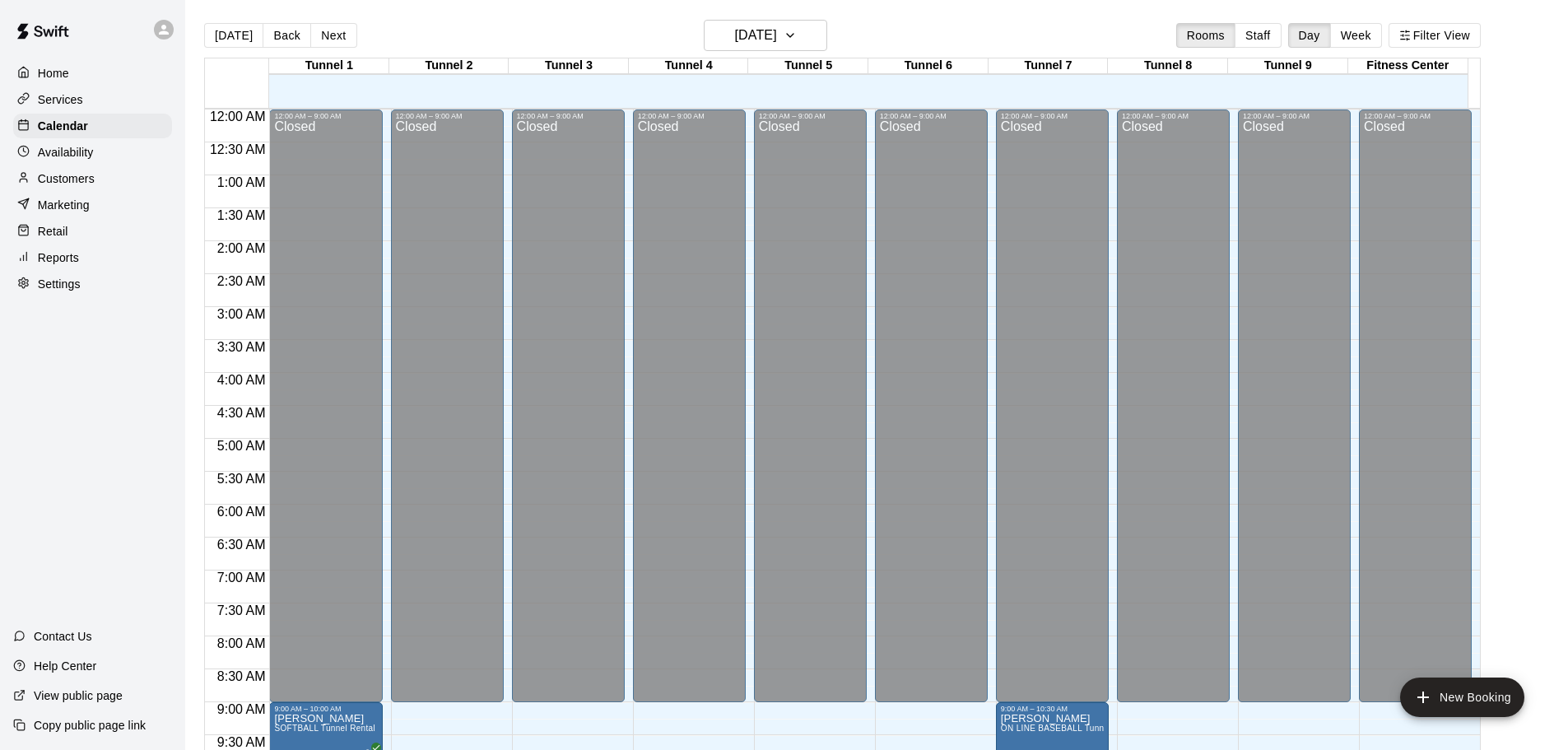
scroll to position [571, 0]
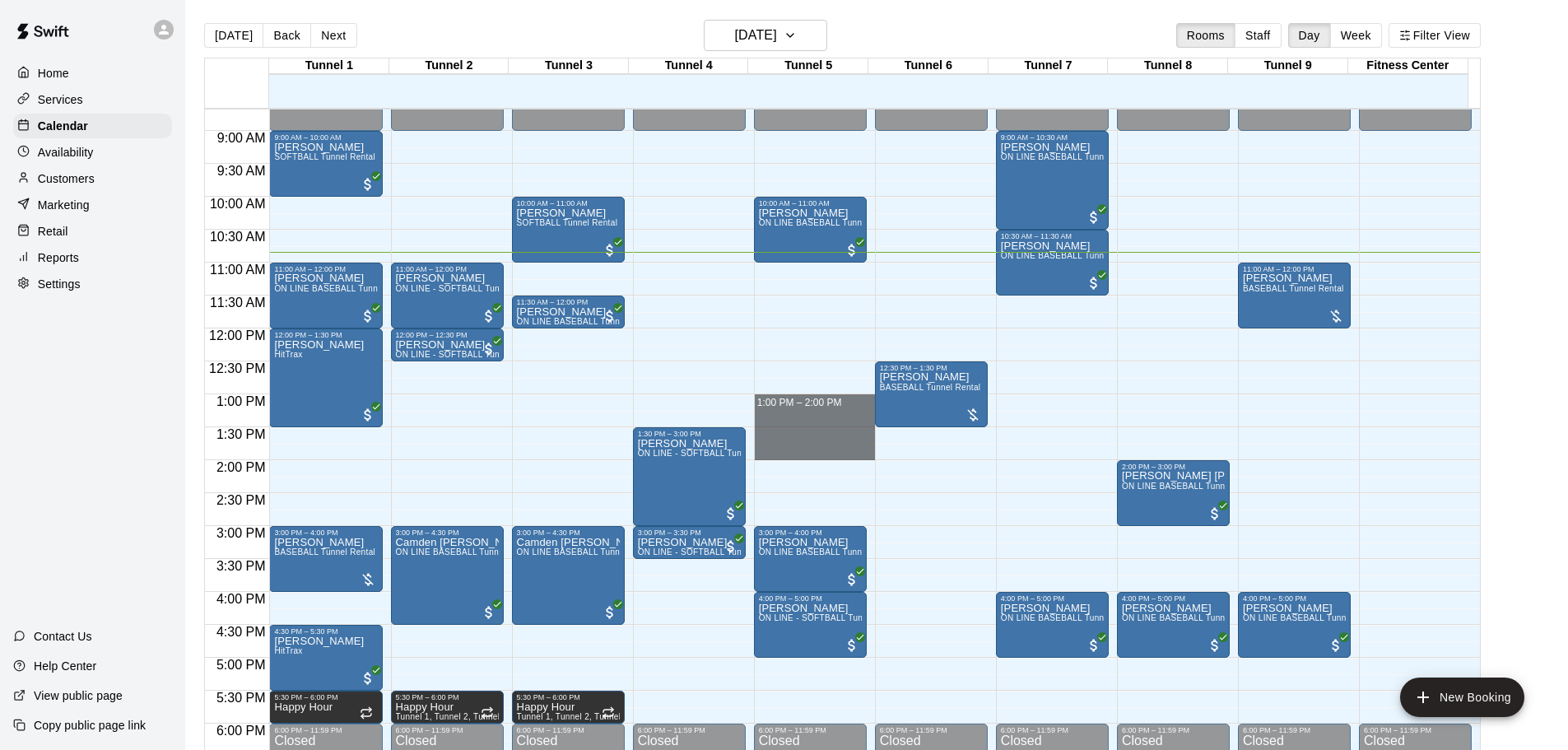
drag, startPoint x: 795, startPoint y: 399, endPoint x: 796, endPoint y: 447, distance: 48.0
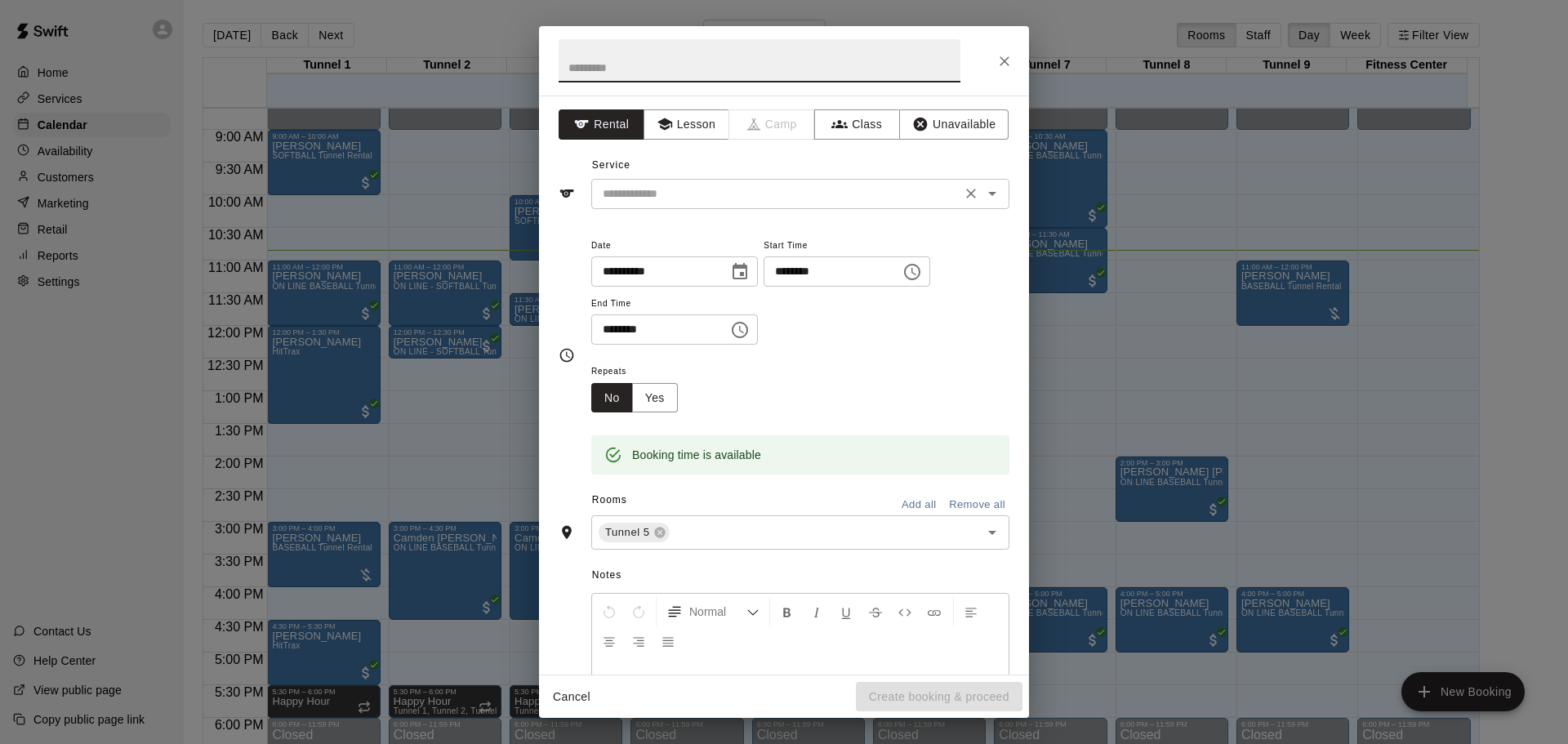
click at [735, 193] on input "text" at bounding box center [776, 194] width 360 height 20
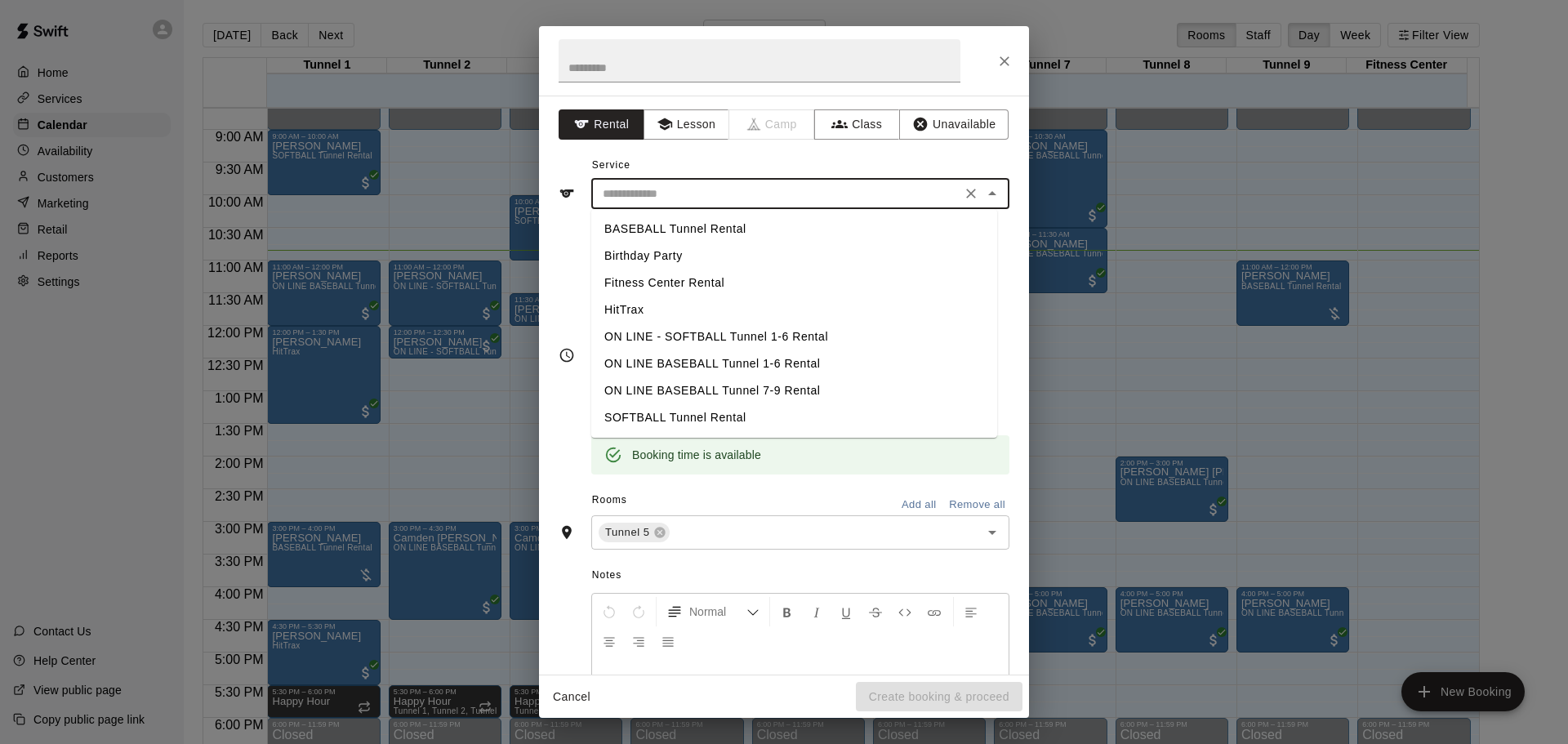
click at [653, 410] on li "SOFTBALL Tunnel Rental" at bounding box center [794, 418] width 406 height 27
type input "**********"
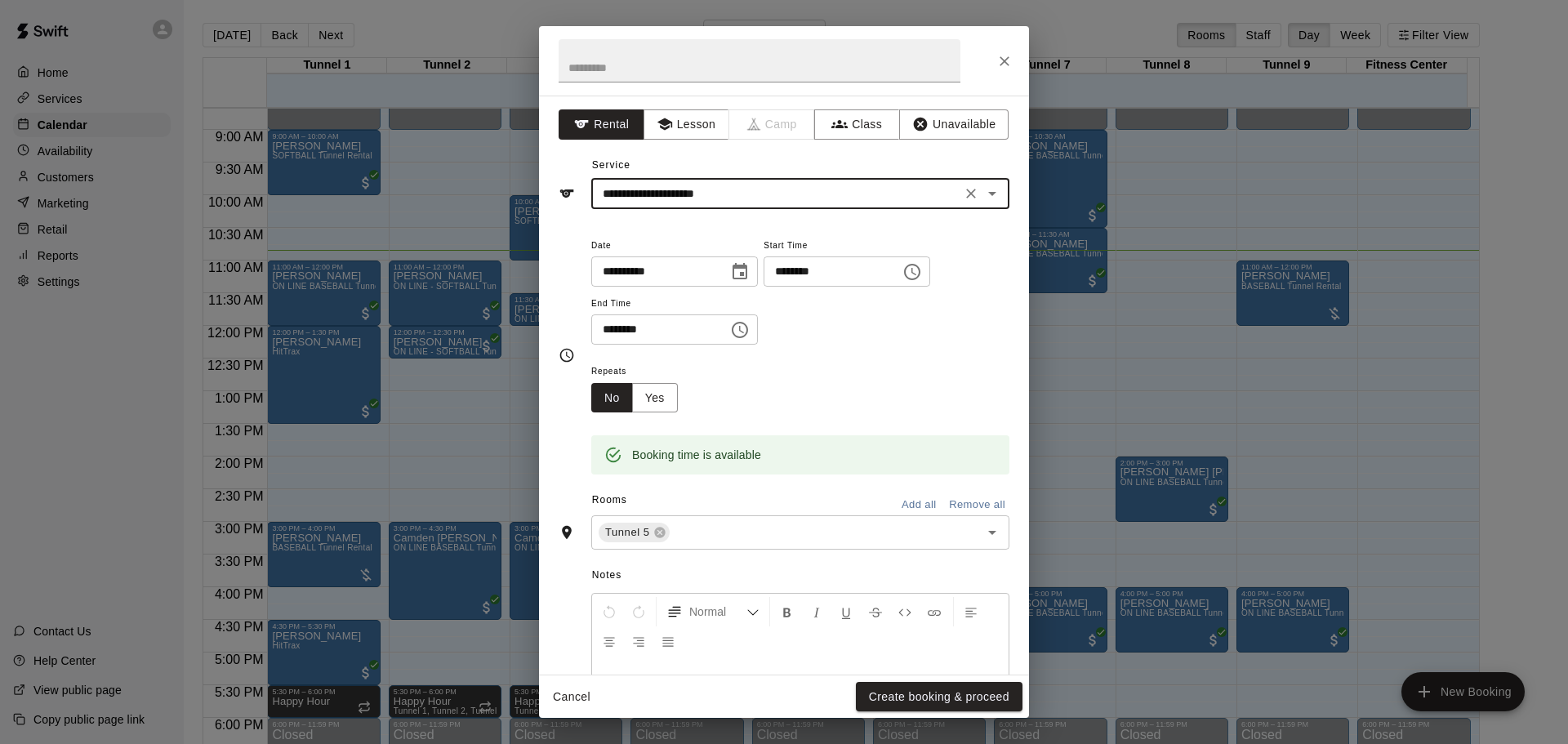
click at [928, 694] on button "Create booking & proceed" at bounding box center [939, 697] width 166 height 30
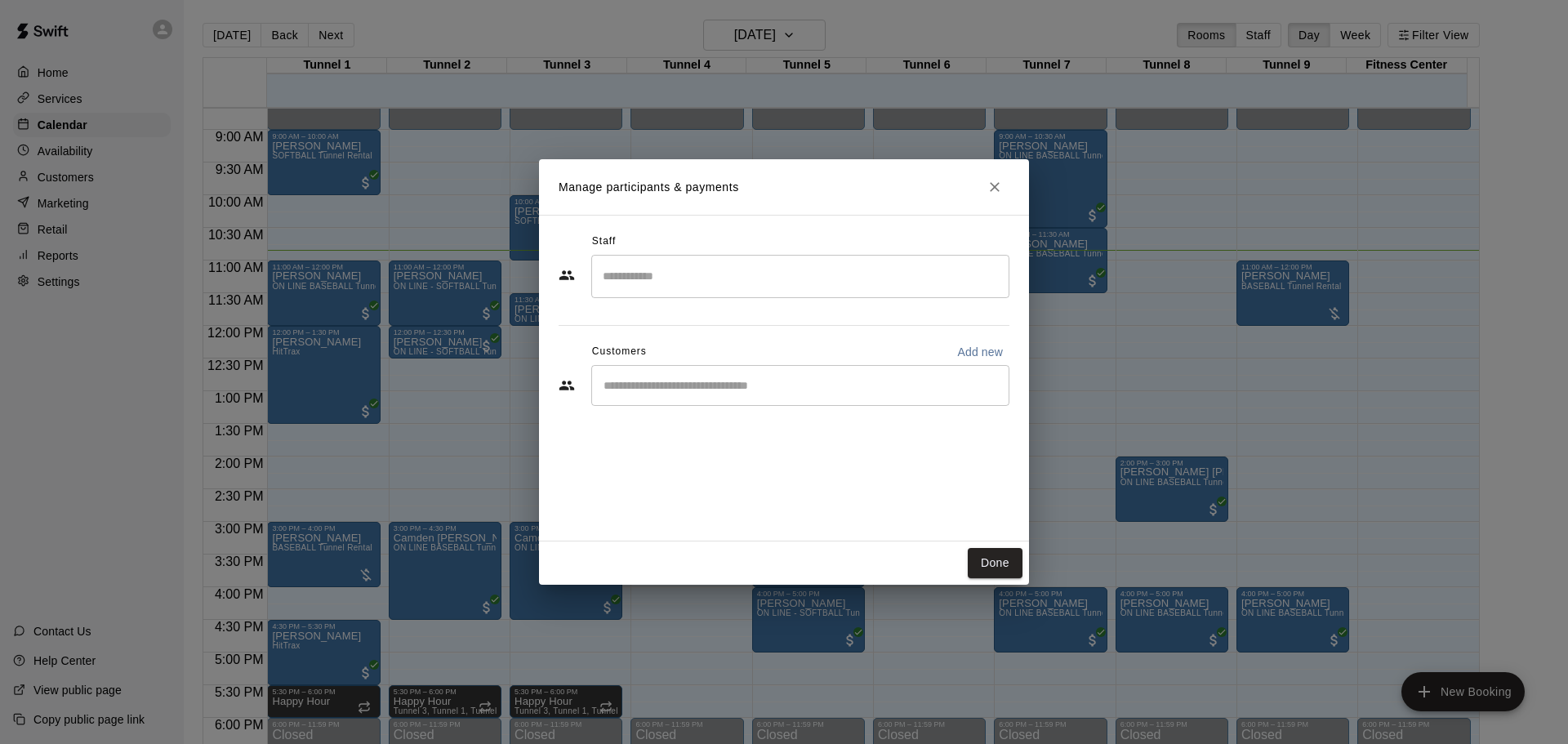
click at [664, 395] on div "​" at bounding box center [800, 385] width 418 height 41
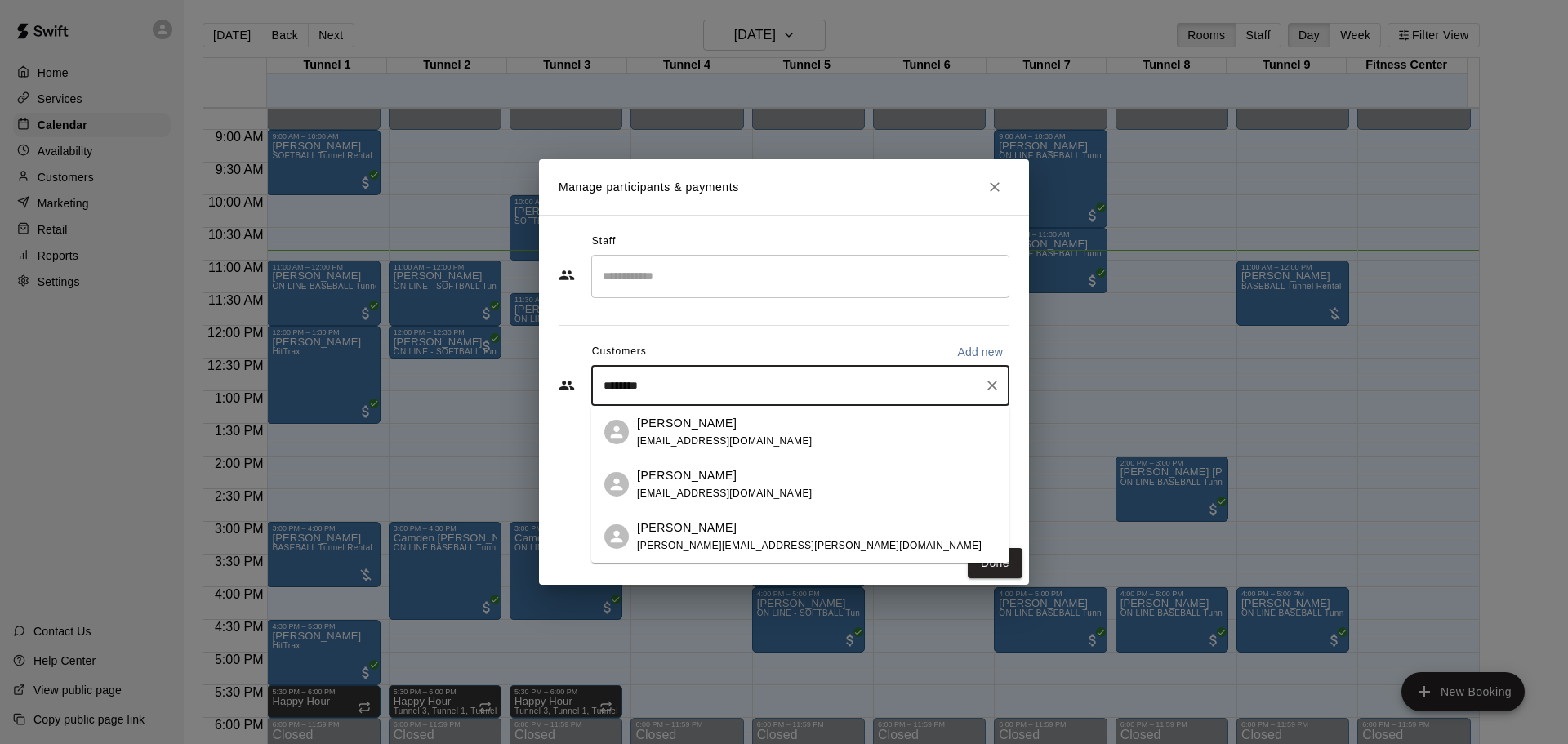
type input "*********"
click at [716, 423] on div "[PERSON_NAME]" at bounding box center [724, 423] width 175 height 17
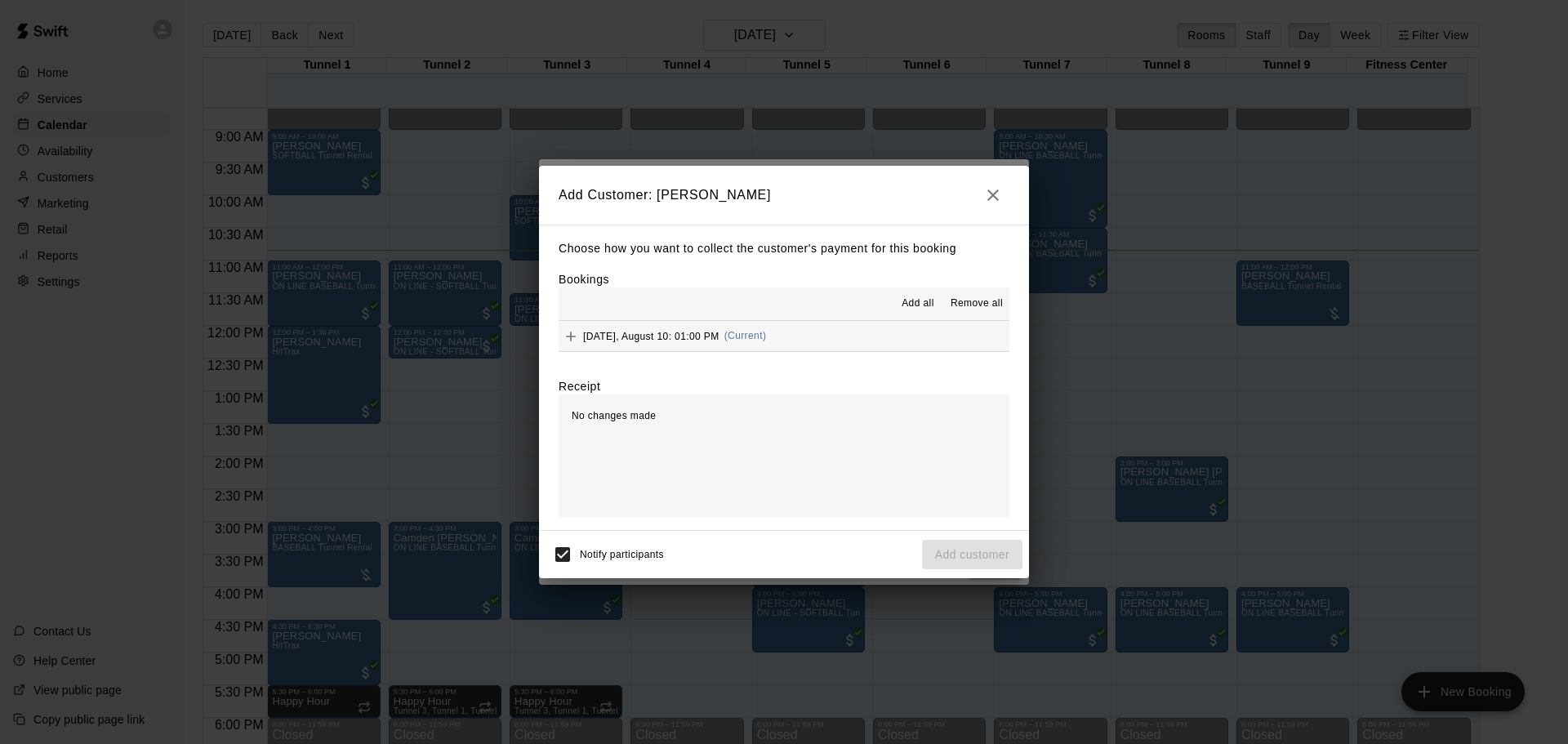
click at [856, 353] on hr at bounding box center [784, 352] width 451 height 1
click at [857, 345] on button "[DATE], August 10: 01:00 PM (Current)" at bounding box center [784, 336] width 451 height 30
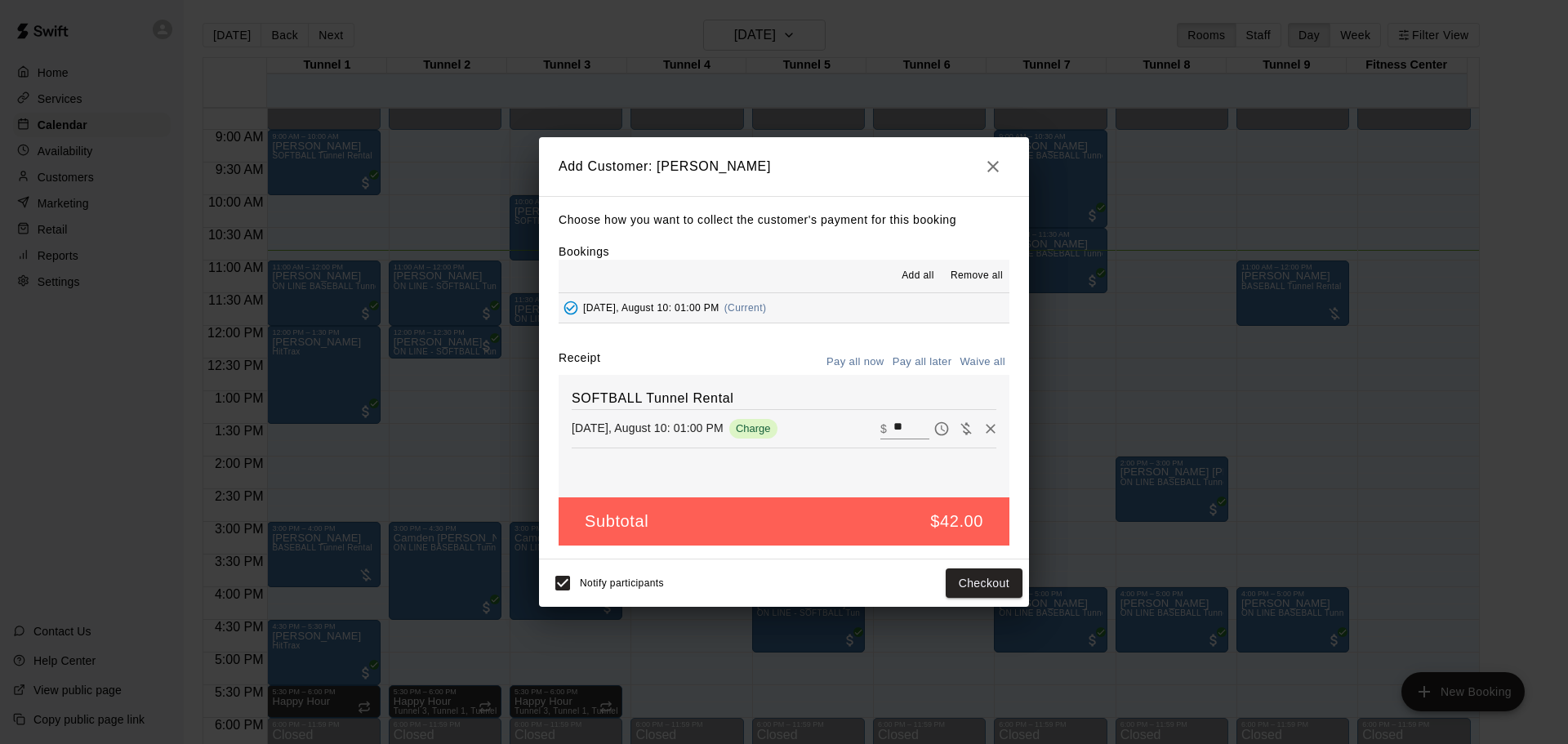
click at [916, 353] on button "Pay all later" at bounding box center [923, 362] width 68 height 26
click at [967, 590] on button "Add customer" at bounding box center [971, 584] width 100 height 30
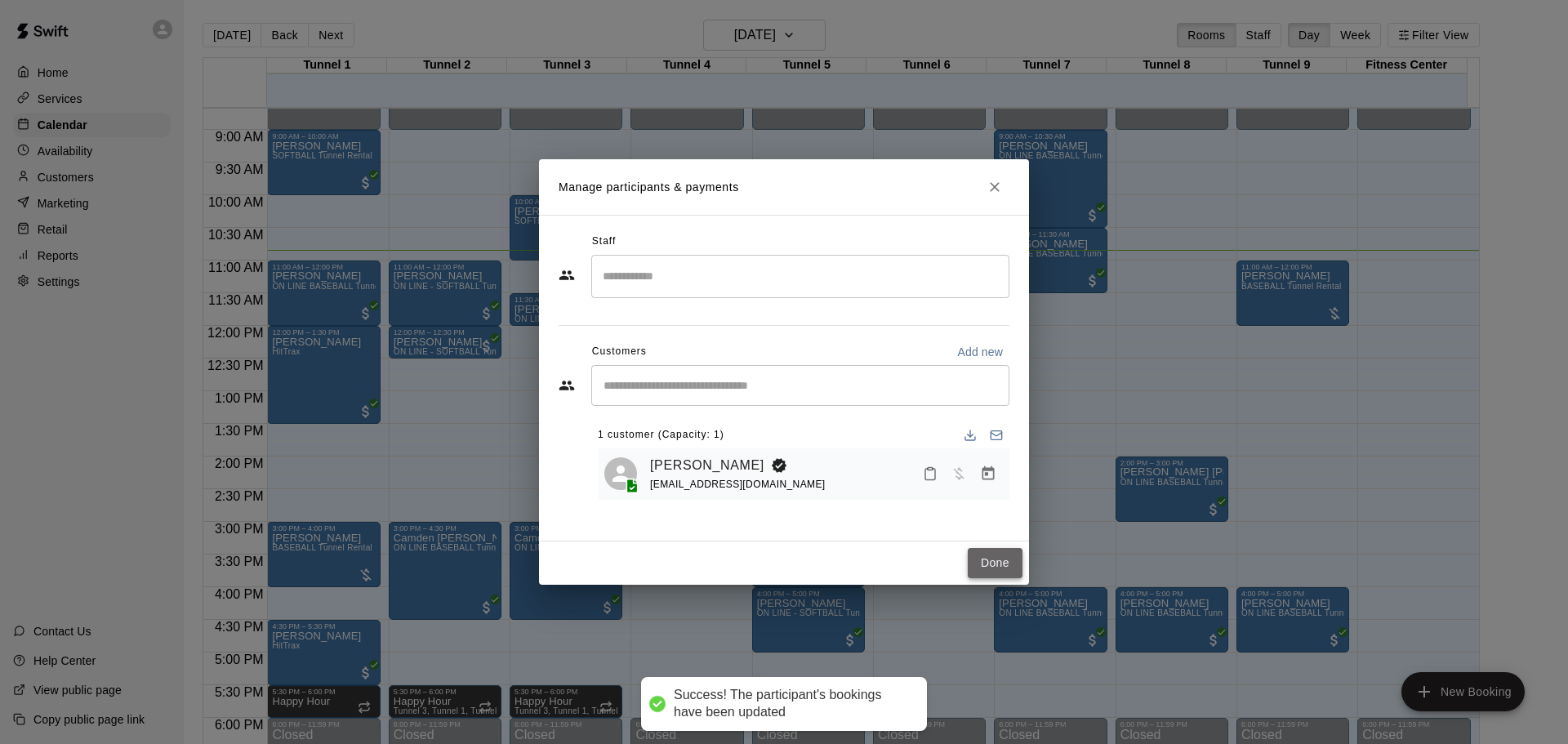
click at [994, 571] on button "Done" at bounding box center [995, 563] width 55 height 30
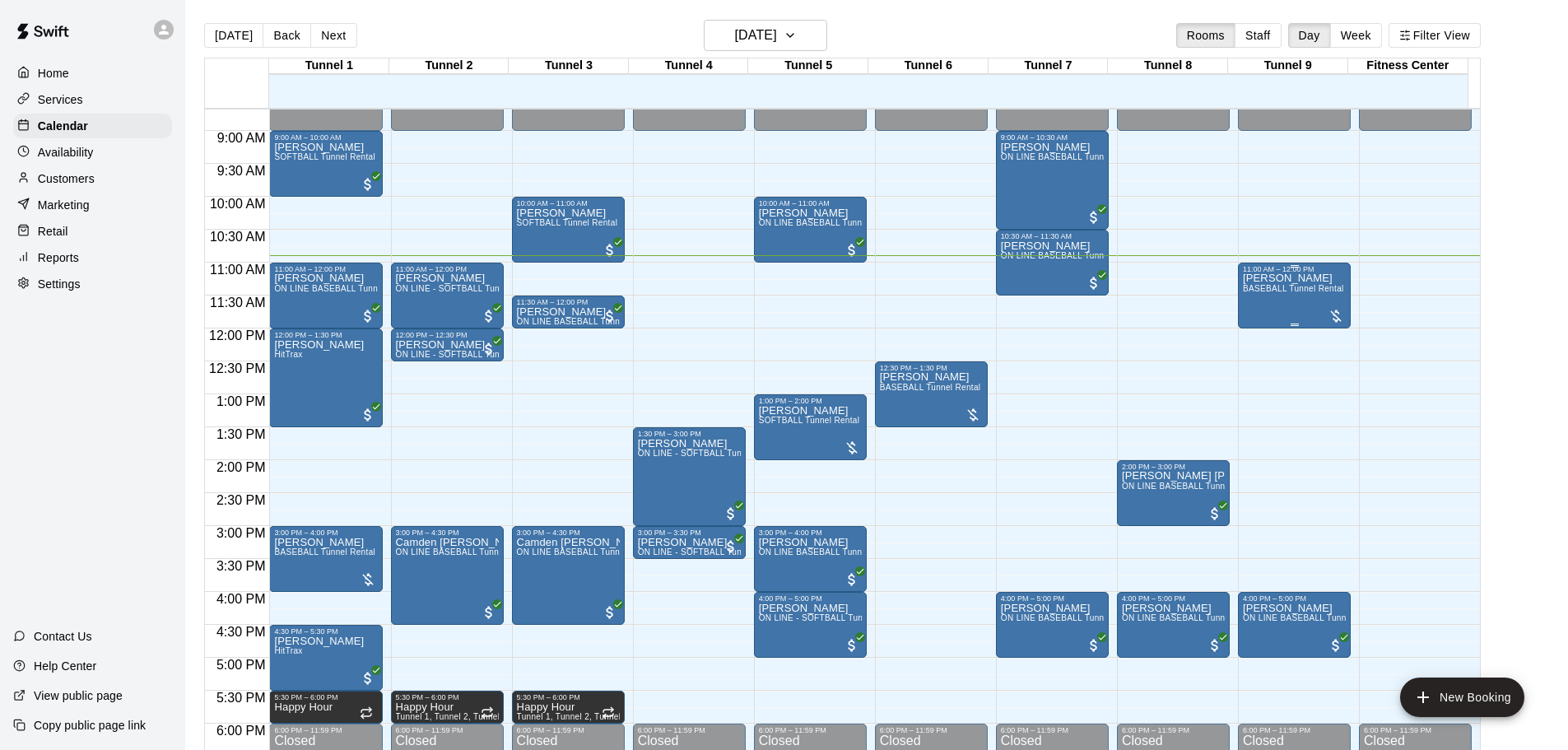
click at [1282, 293] on span "BASEBALL Tunnel Rental" at bounding box center [1293, 288] width 101 height 9
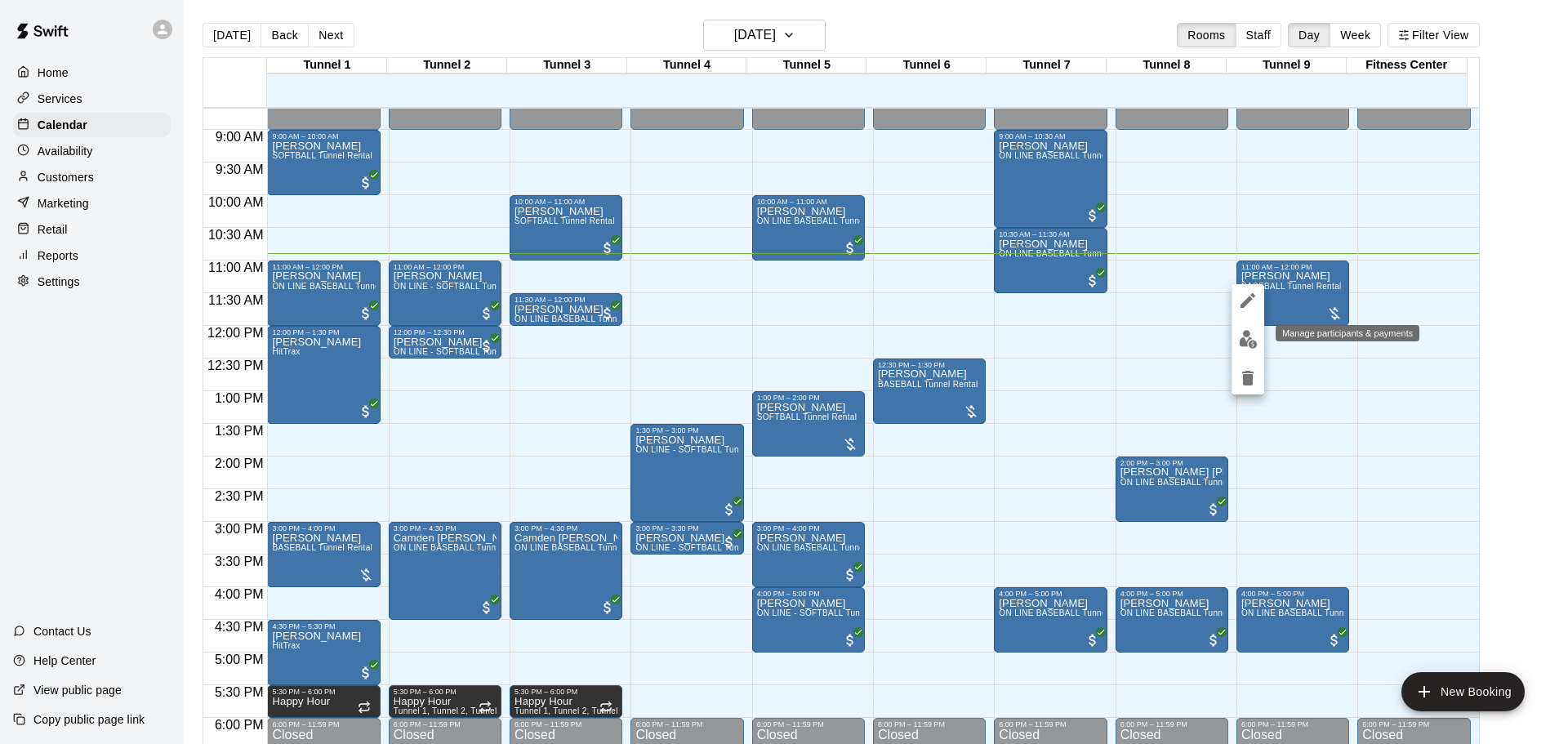
click at [1246, 347] on img "edit" at bounding box center [1247, 339] width 19 height 19
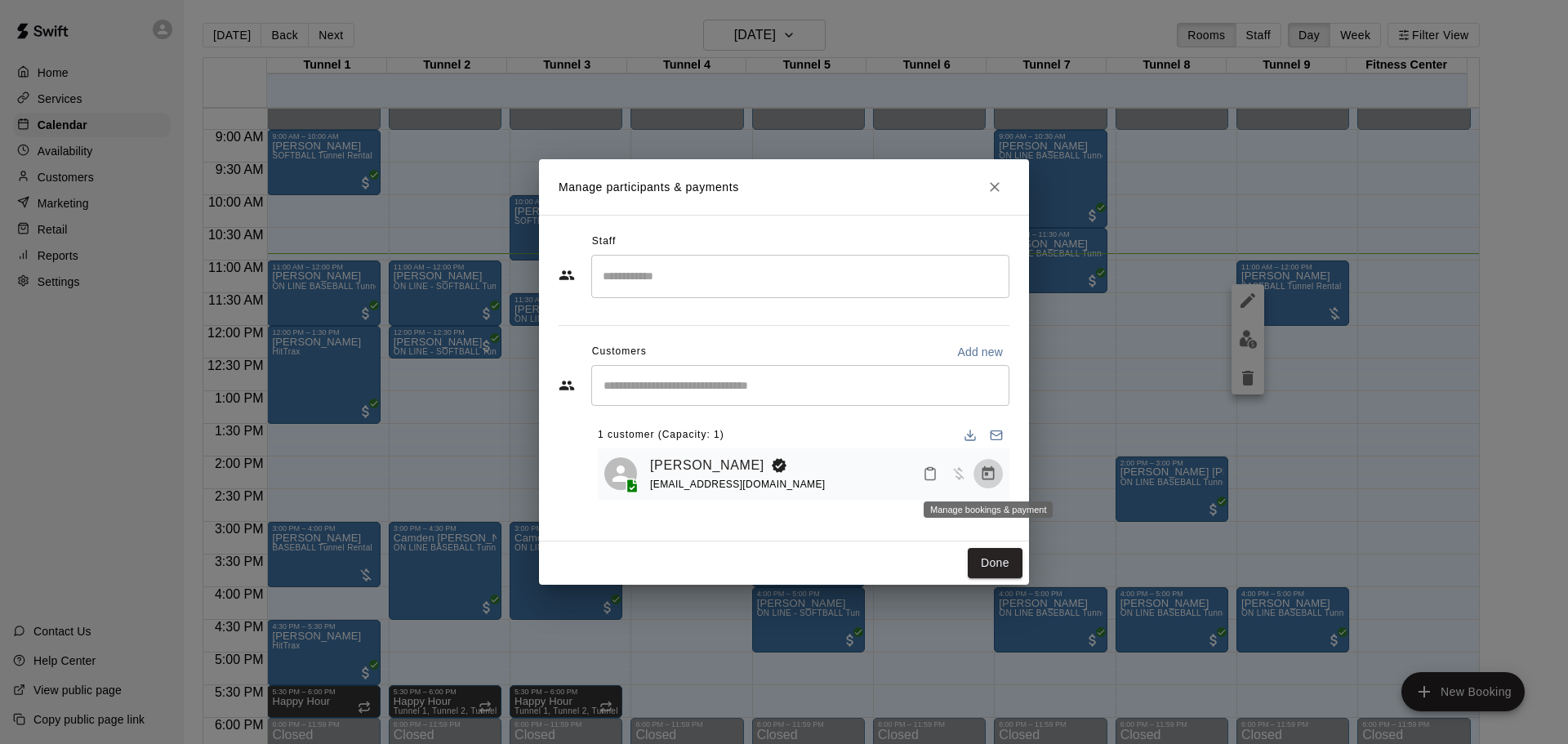
click at [993, 469] on icon "Manage bookings & payment" at bounding box center [989, 474] width 12 height 14
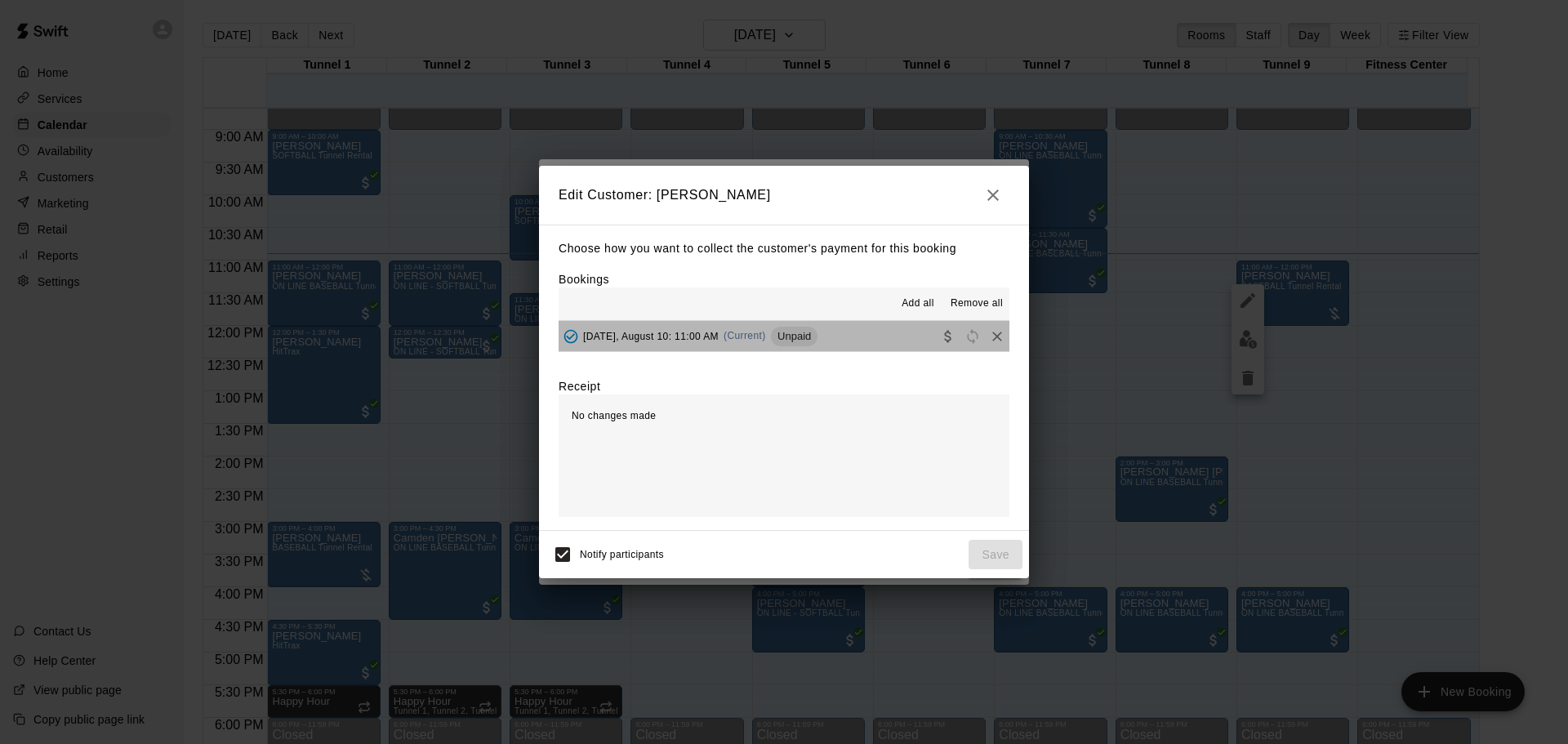
click at [903, 343] on button "[DATE], August 10: 11:00 AM (Current) Unpaid" at bounding box center [784, 336] width 451 height 30
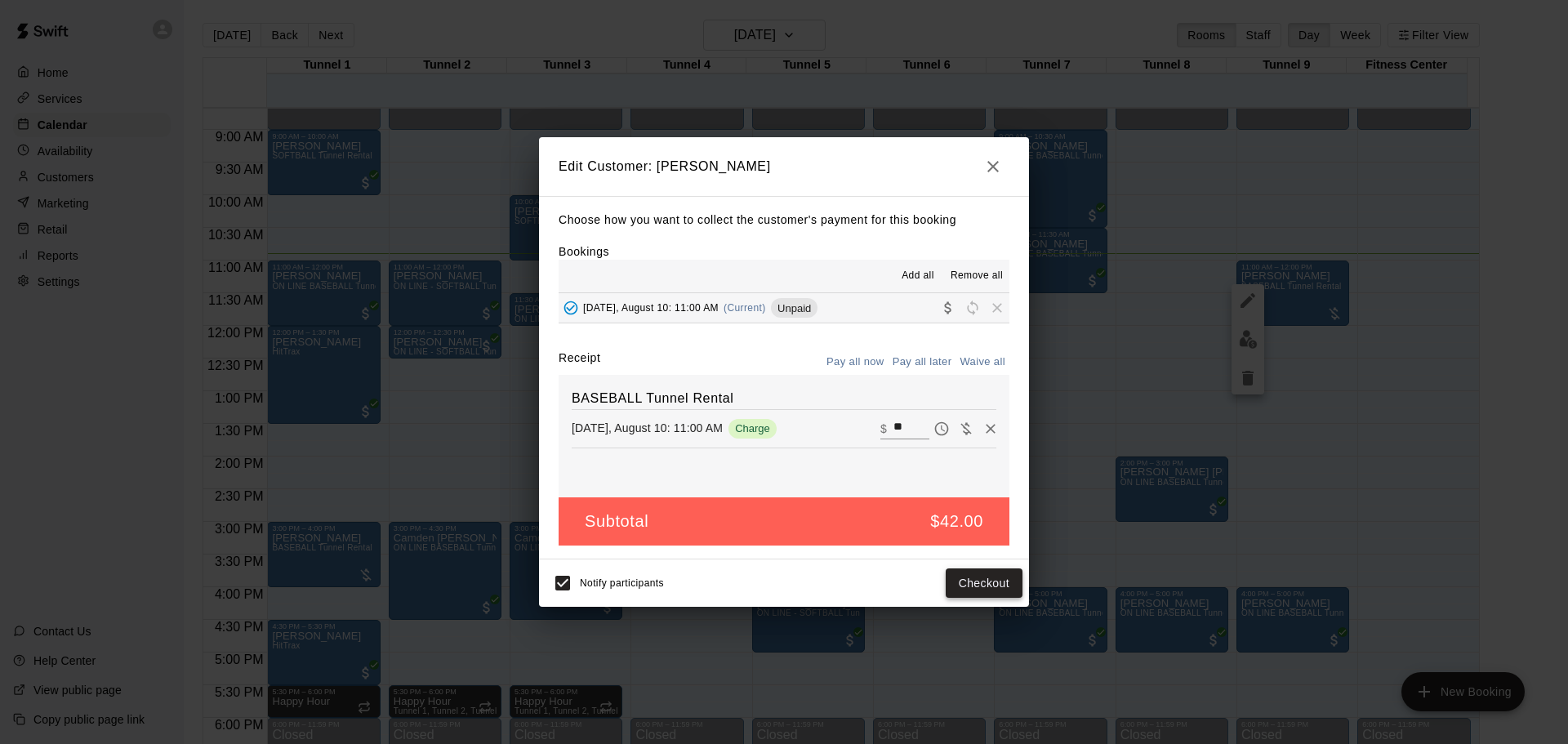
click at [993, 585] on button "Checkout" at bounding box center [984, 584] width 77 height 30
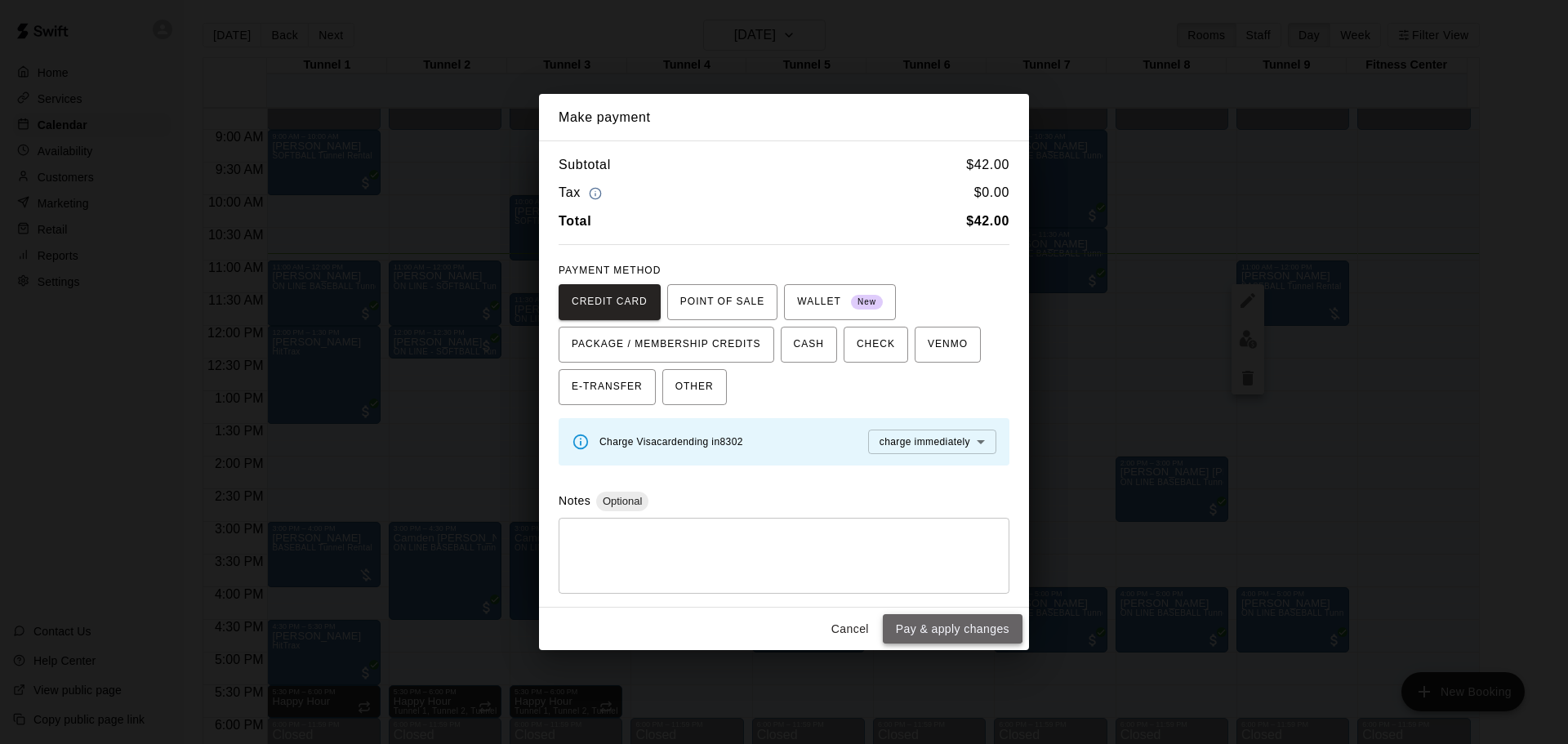
click at [938, 619] on button "Pay & apply changes" at bounding box center [953, 630] width 140 height 30
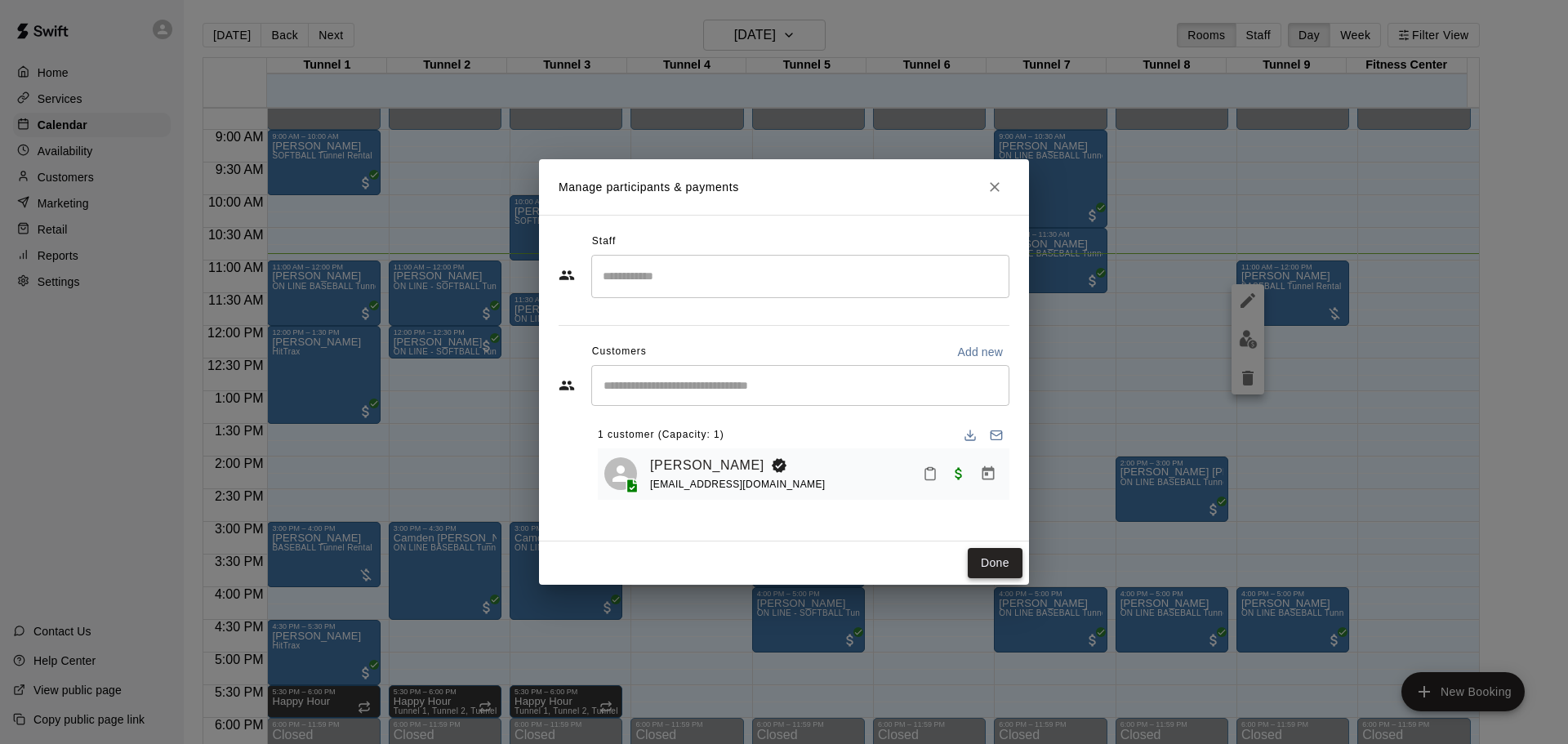
click at [972, 552] on button "Done" at bounding box center [995, 563] width 55 height 30
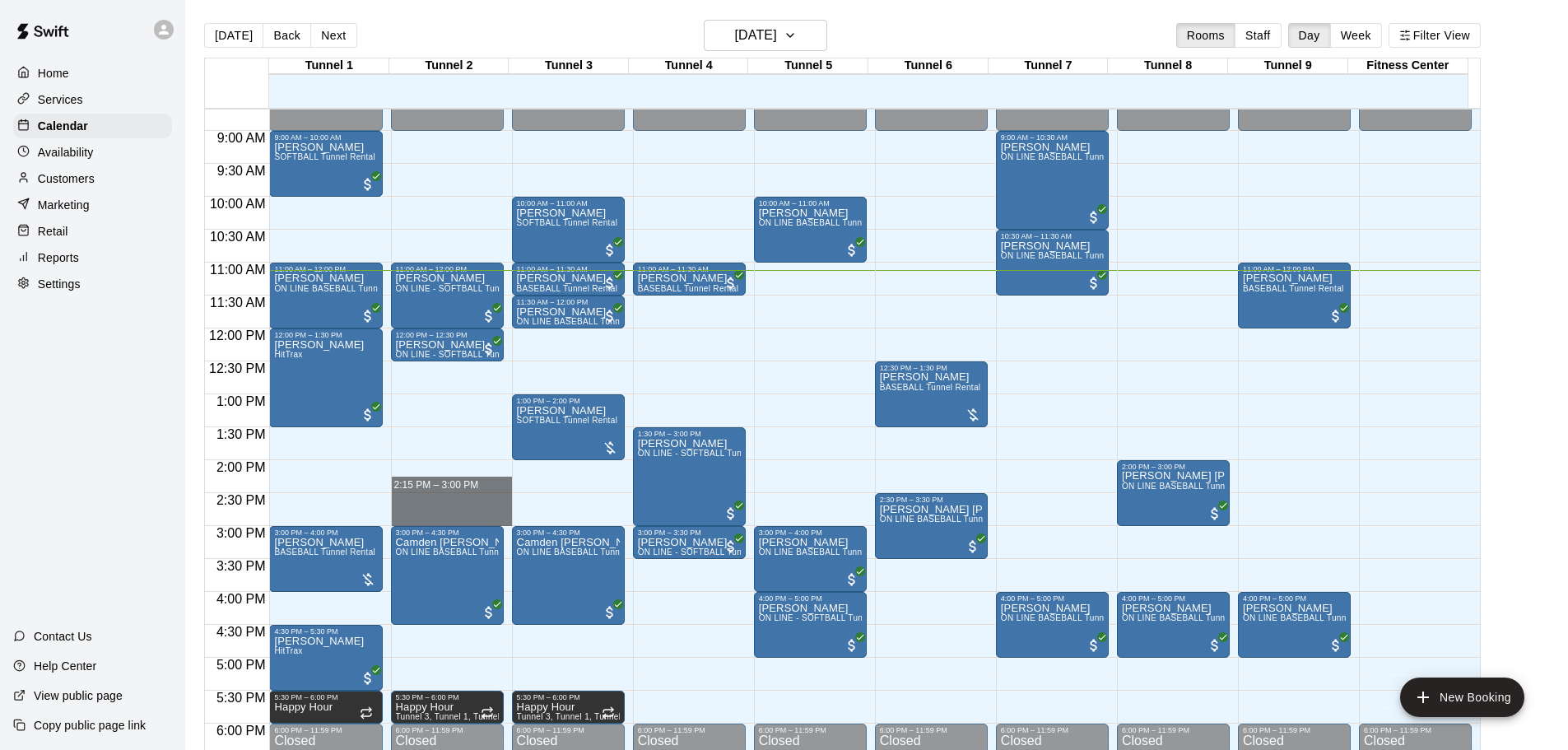
drag, startPoint x: 448, startPoint y: 494, endPoint x: 448, endPoint y: 524, distance: 30.0
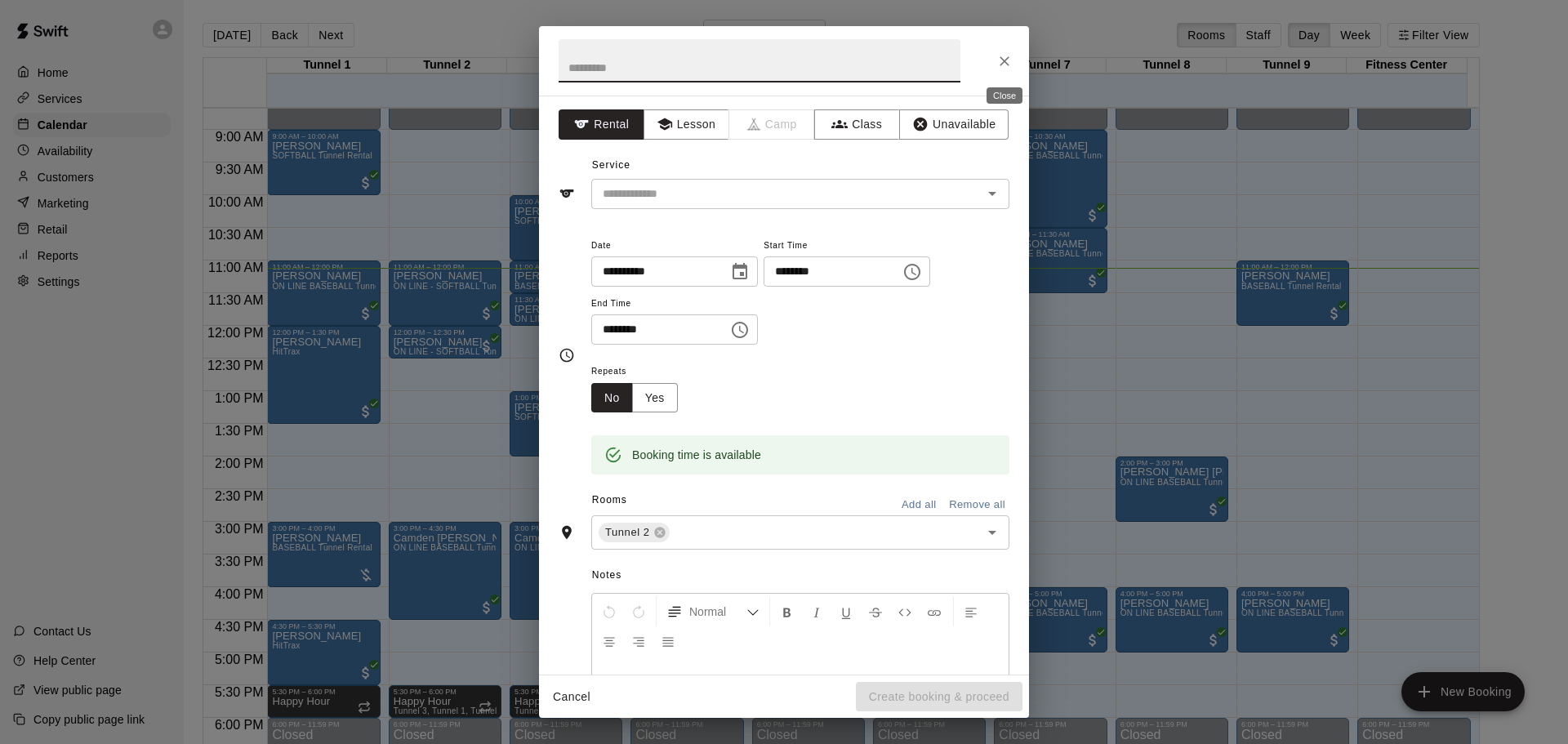
click at [1000, 69] on button "Close" at bounding box center [1004, 61] width 29 height 29
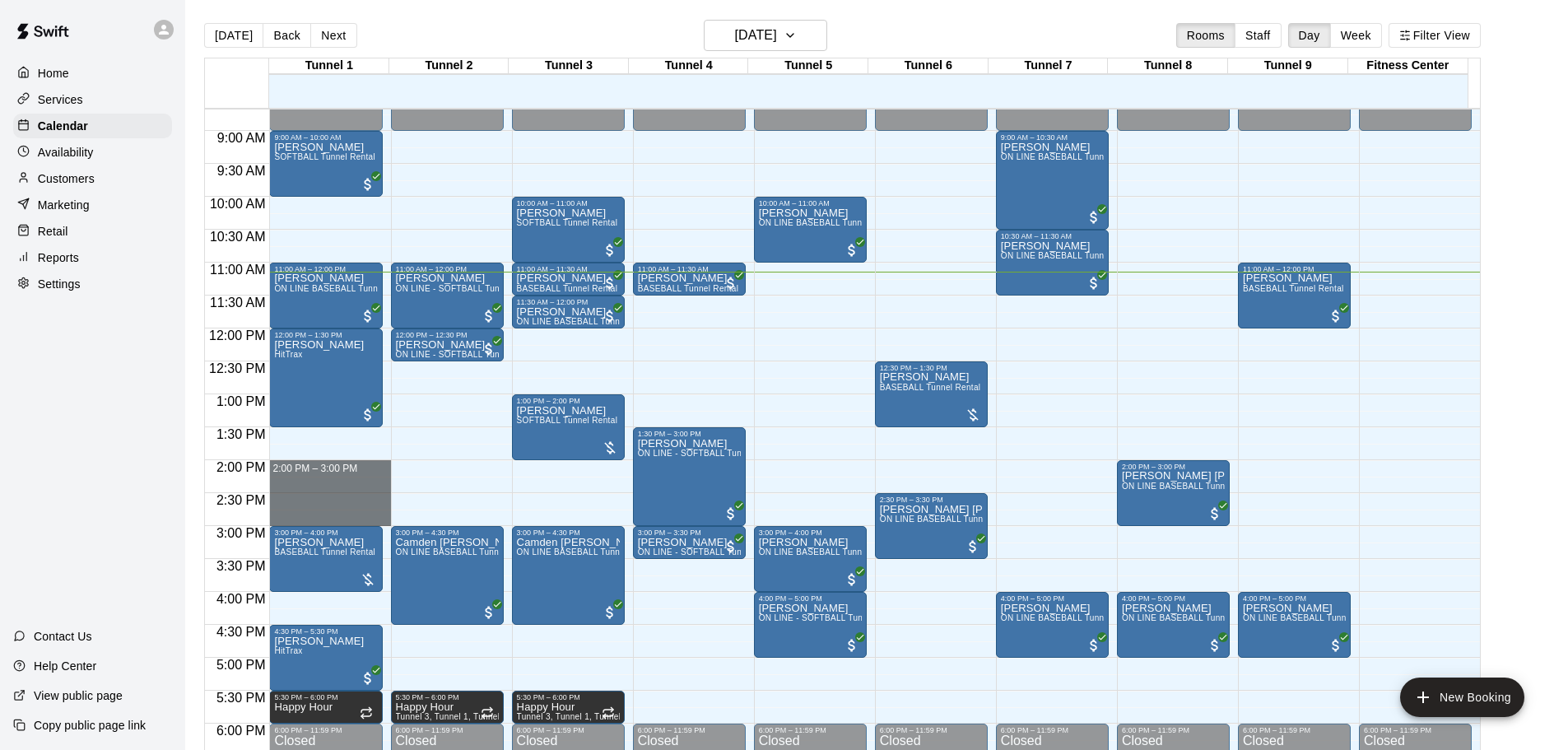
drag, startPoint x: 324, startPoint y: 463, endPoint x: 324, endPoint y: 522, distance: 59.0
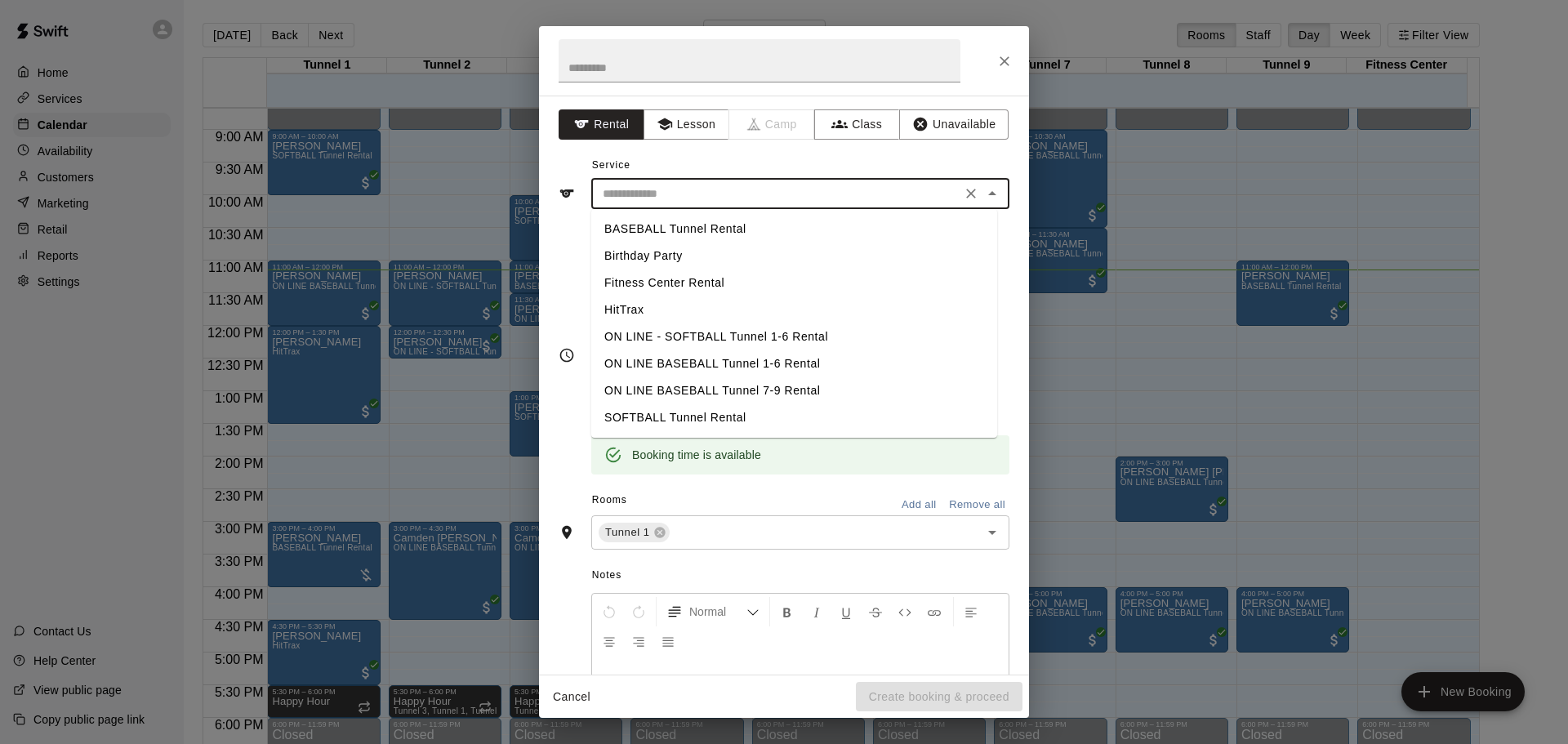
click at [775, 196] on input "text" at bounding box center [776, 194] width 360 height 20
click at [649, 413] on li "SOFTBALL Tunnel Rental" at bounding box center [794, 418] width 406 height 27
type input "**********"
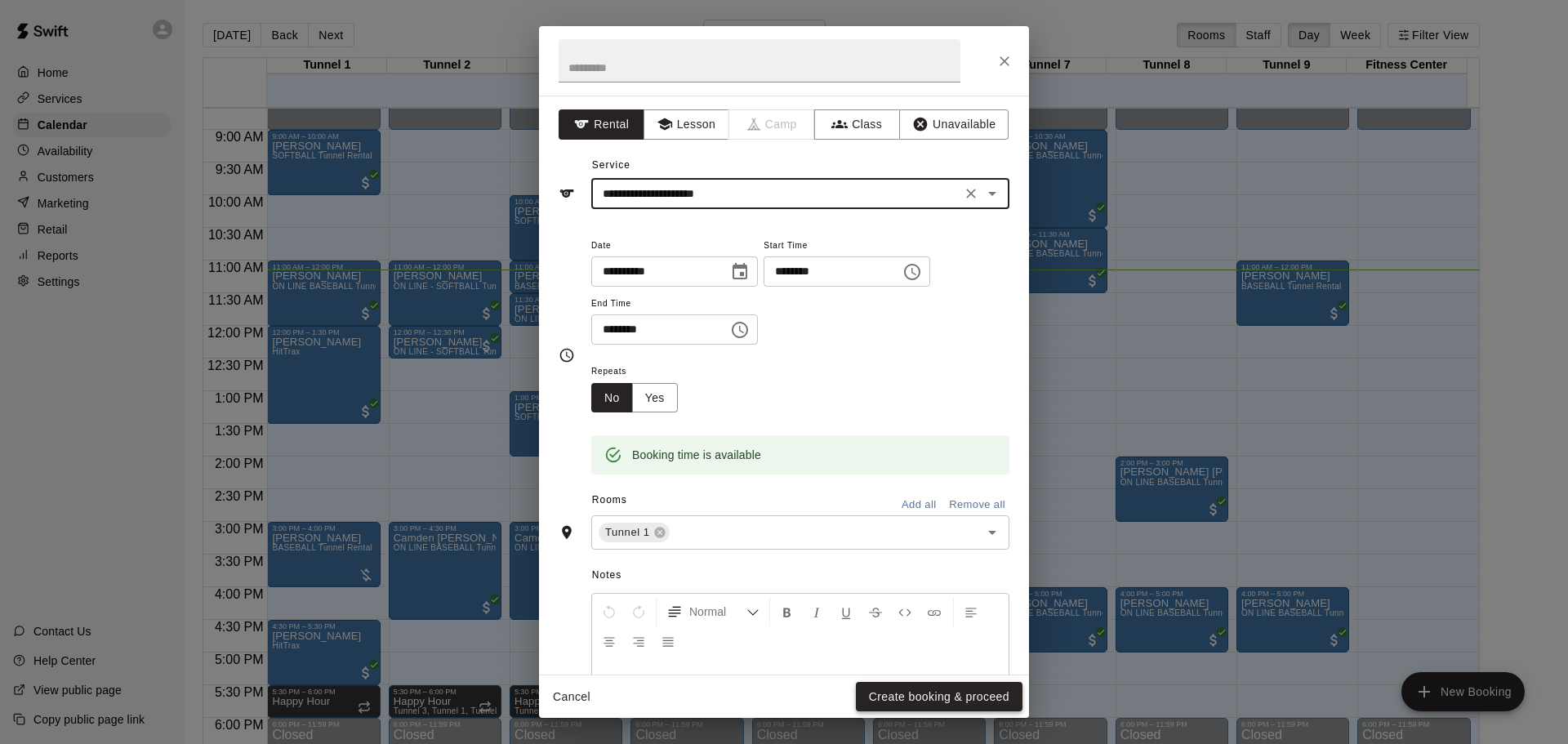
click at [975, 706] on button "Create booking & proceed" at bounding box center [939, 697] width 166 height 30
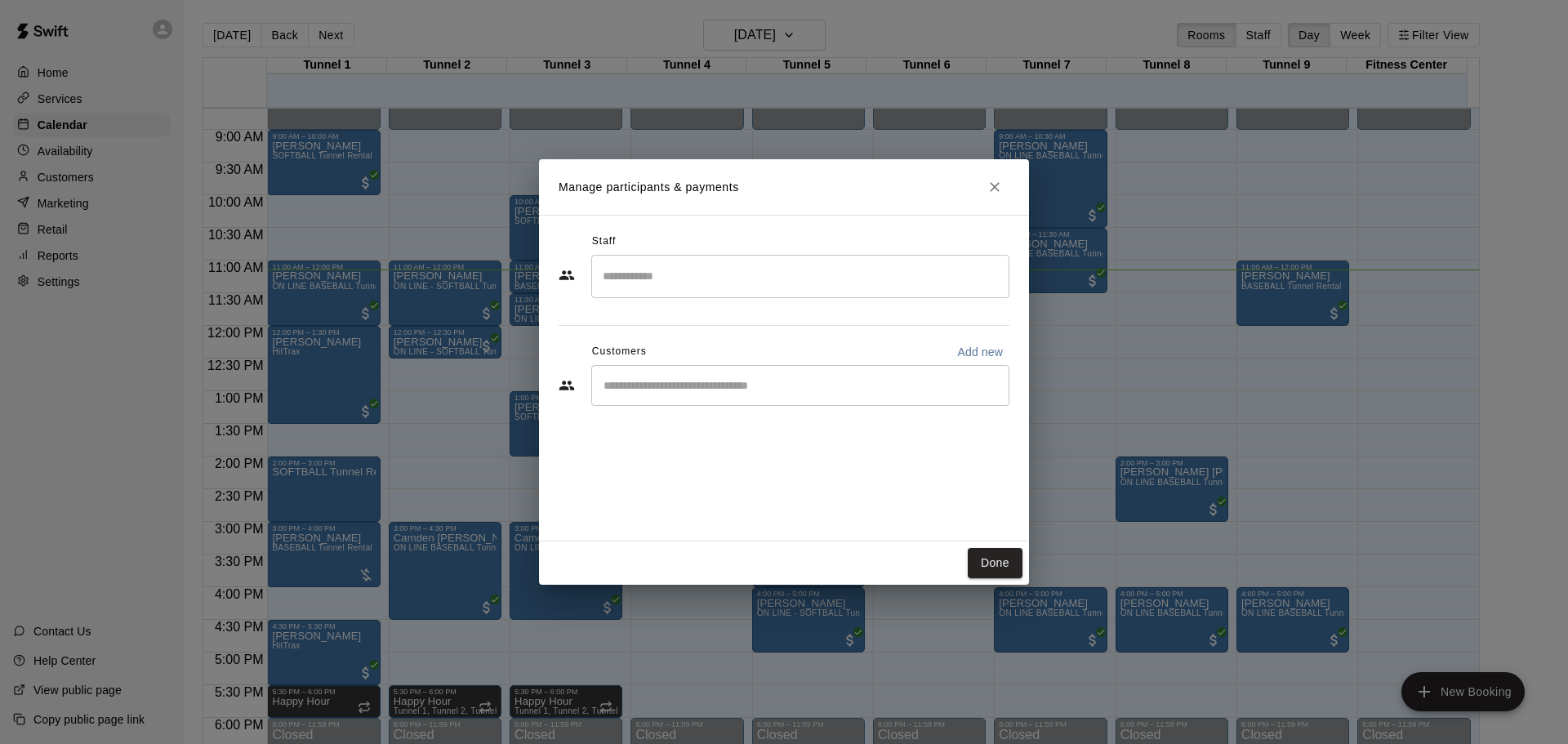
click at [682, 397] on div "​" at bounding box center [800, 385] width 418 height 41
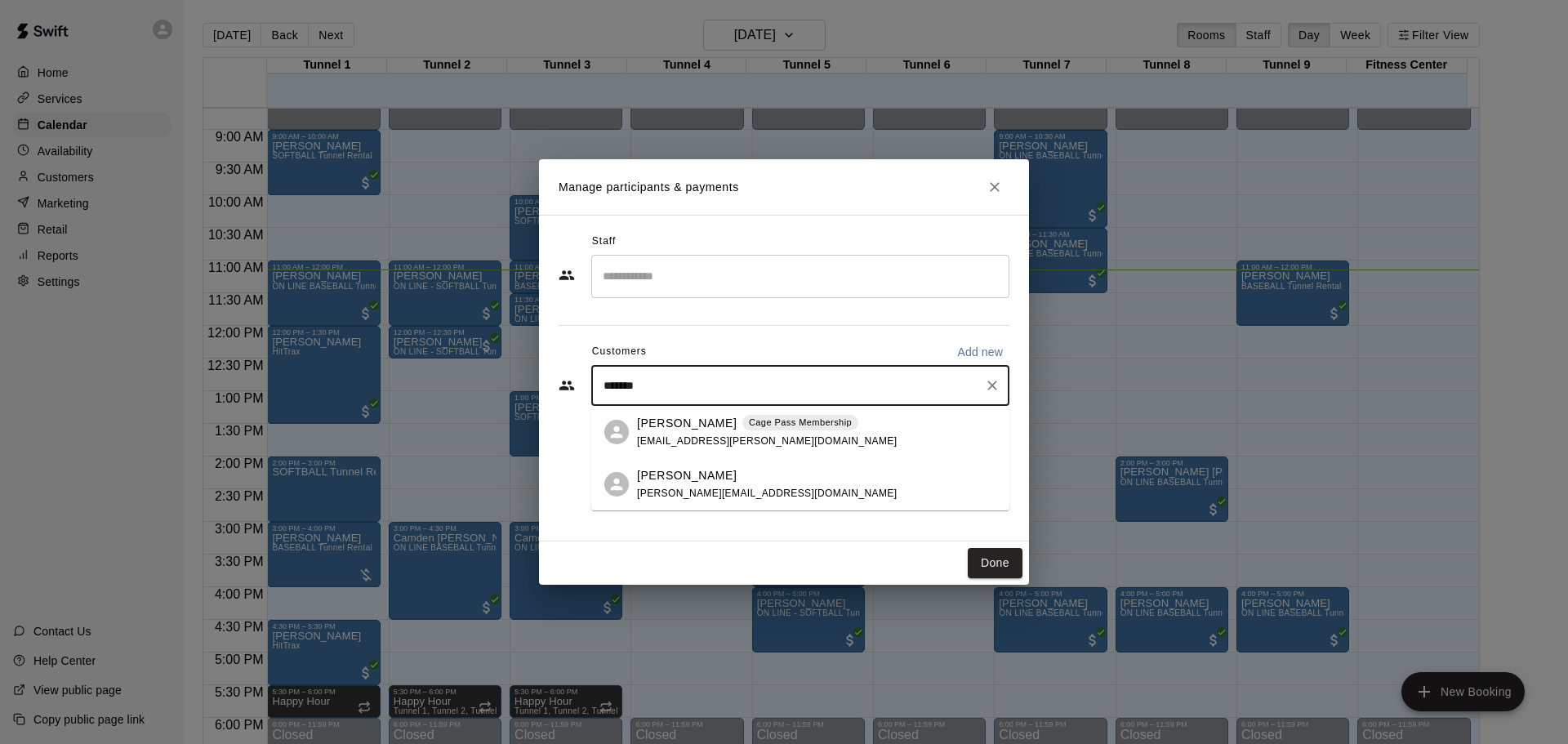
type input "********"
click at [686, 421] on p "[PERSON_NAME]" at bounding box center [686, 423] width 100 height 17
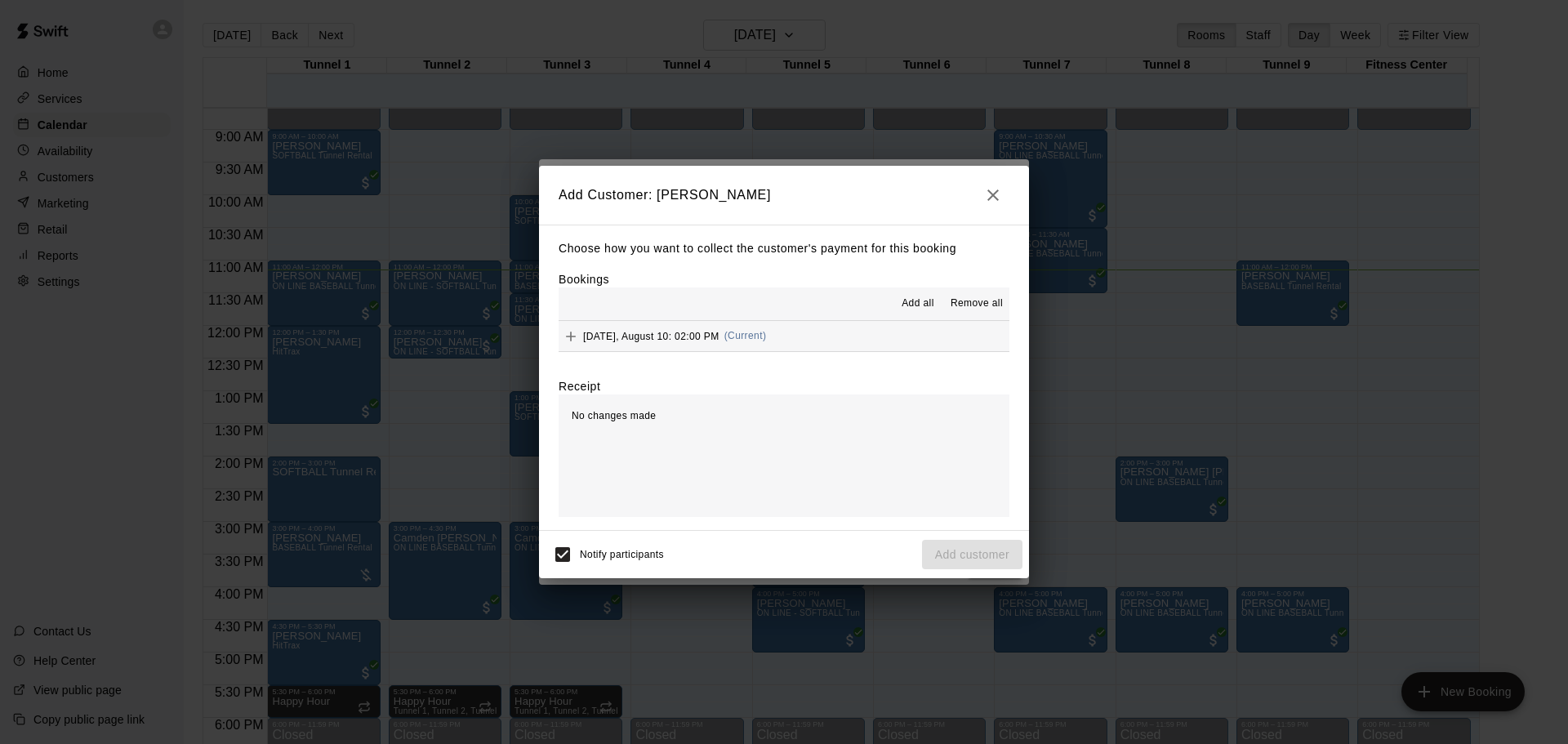
click at [801, 345] on button "[DATE], August 10: 02:00 PM (Current)" at bounding box center [784, 336] width 451 height 30
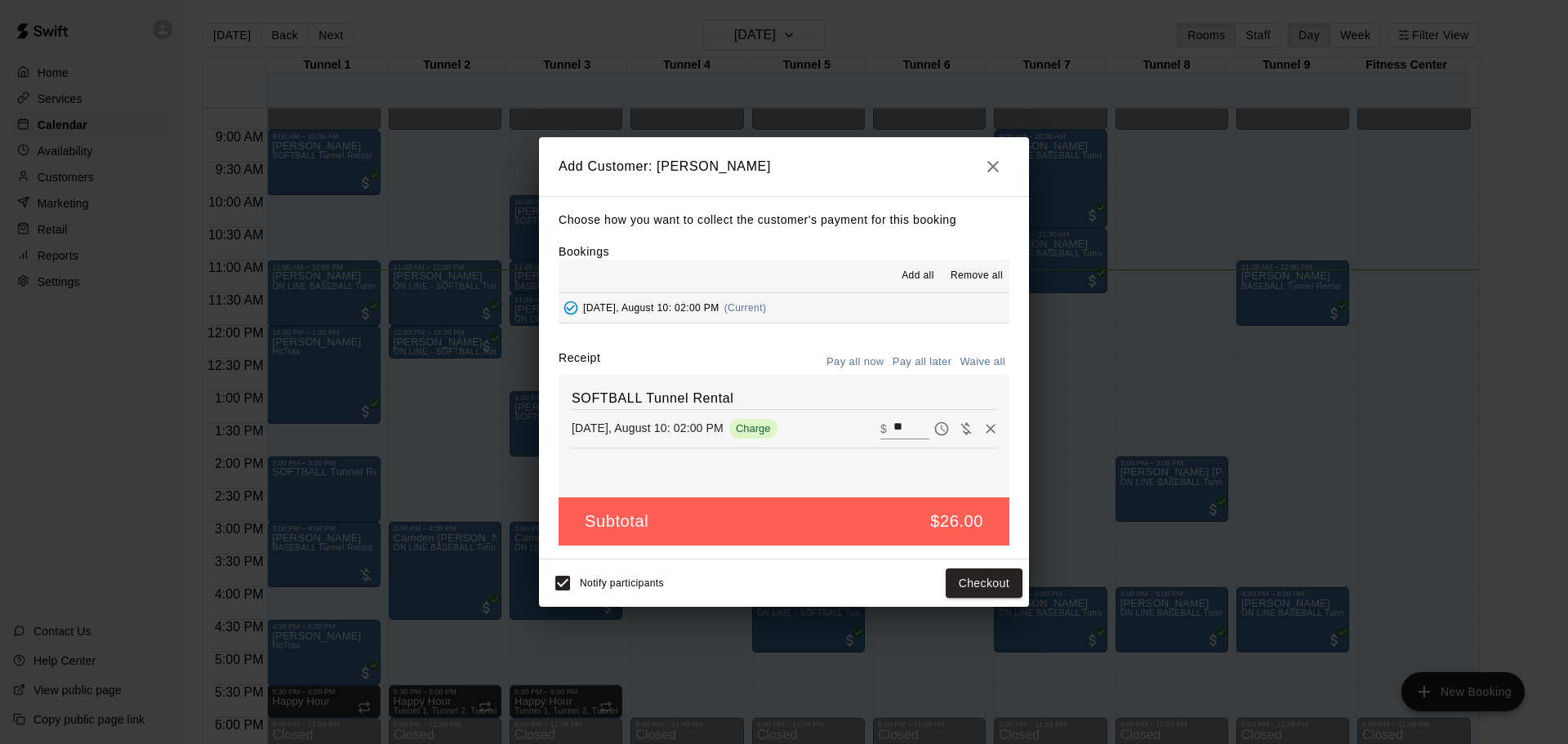
click at [904, 361] on button "Pay all later" at bounding box center [923, 362] width 68 height 26
click at [969, 576] on button "Add customer" at bounding box center [971, 584] width 100 height 30
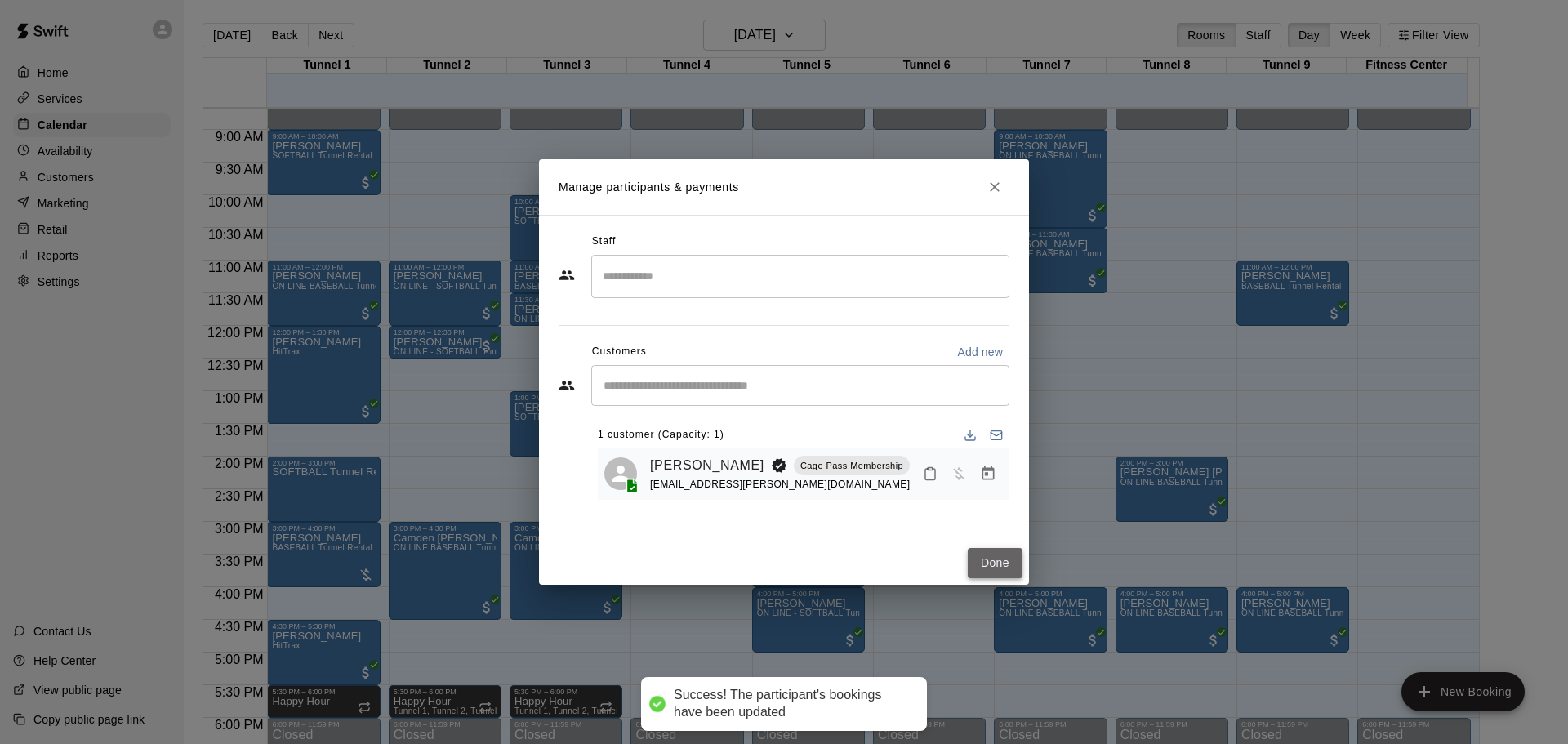
click at [982, 555] on button "Done" at bounding box center [995, 563] width 55 height 30
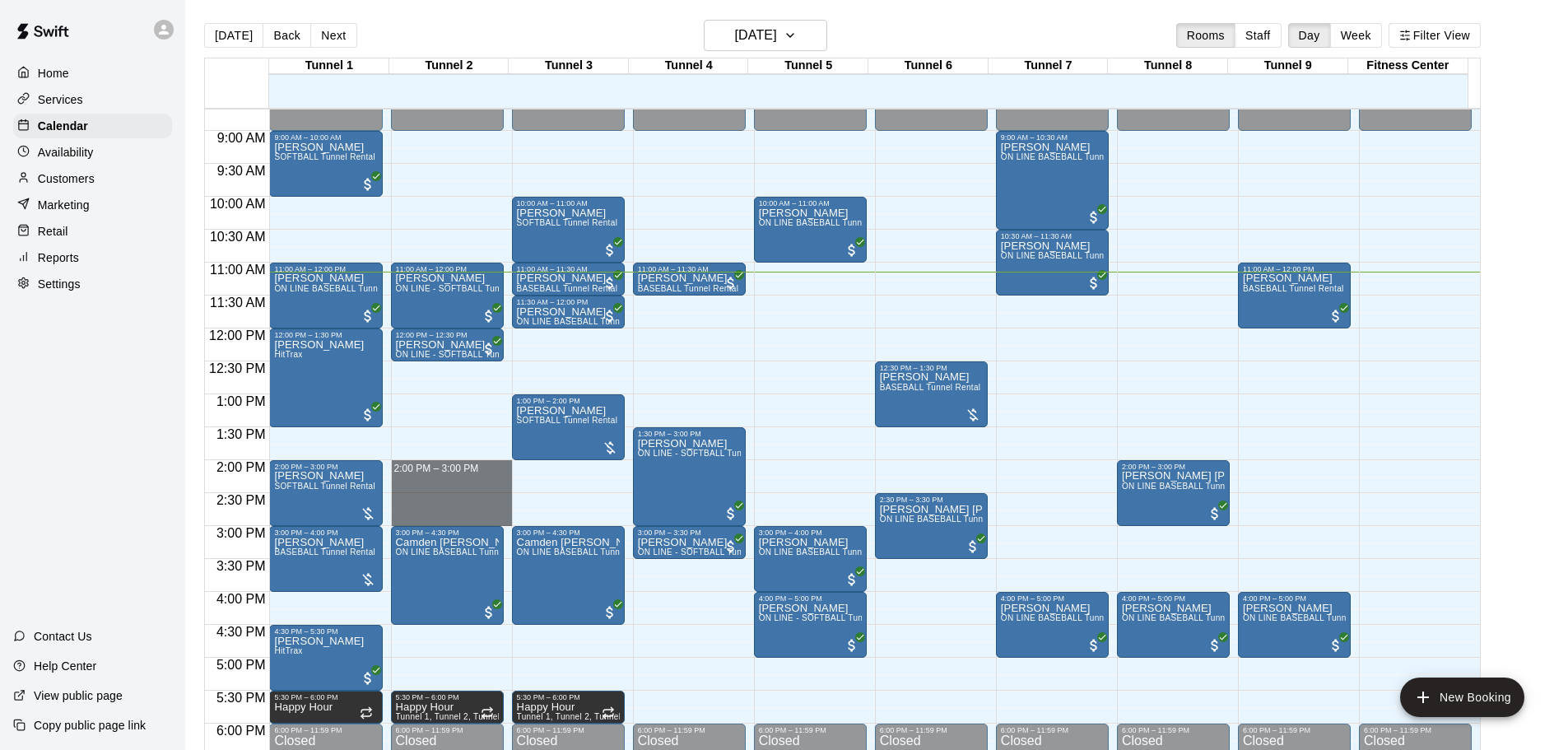
drag, startPoint x: 402, startPoint y: 463, endPoint x: 407, endPoint y: 515, distance: 52.2
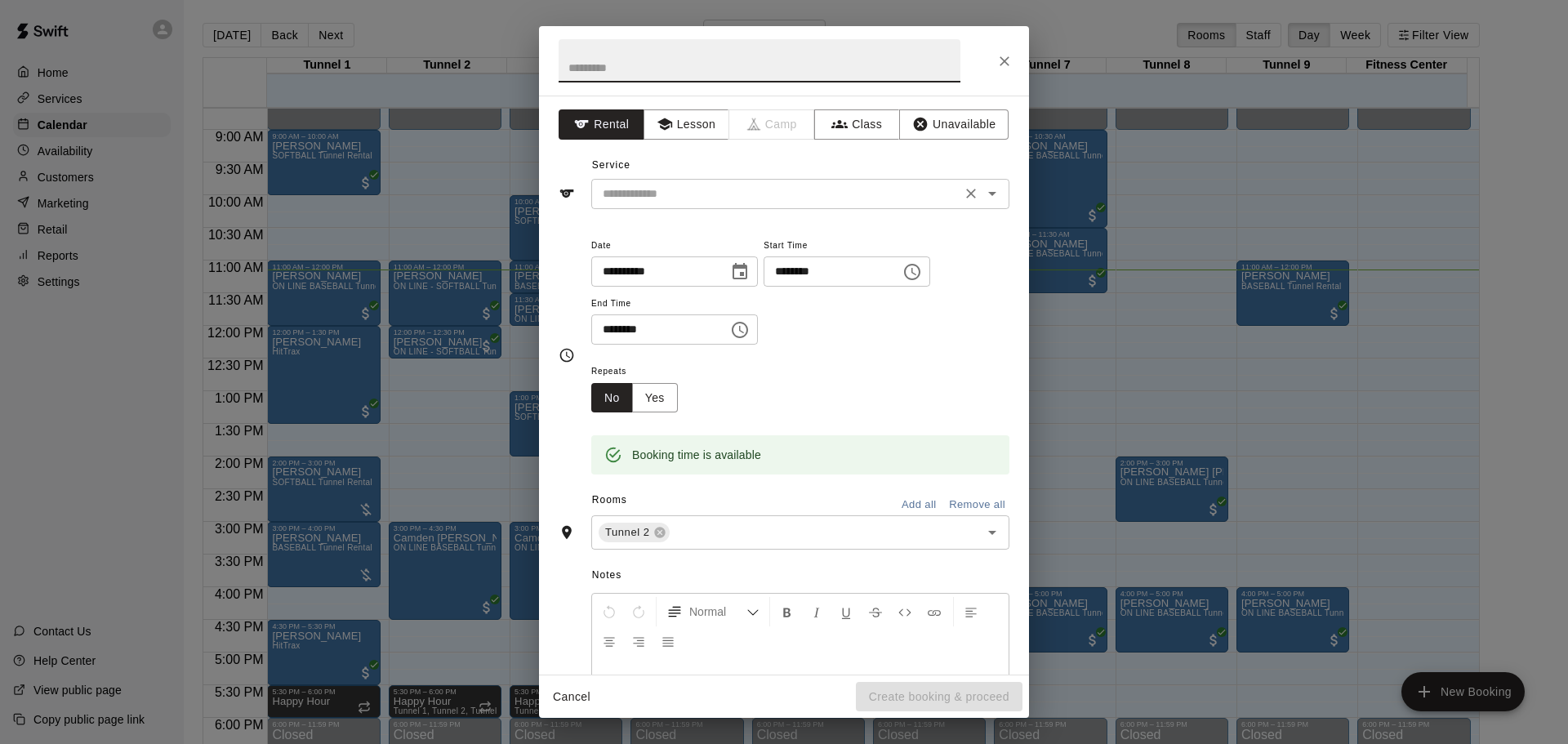
click at [777, 190] on input "text" at bounding box center [776, 194] width 360 height 20
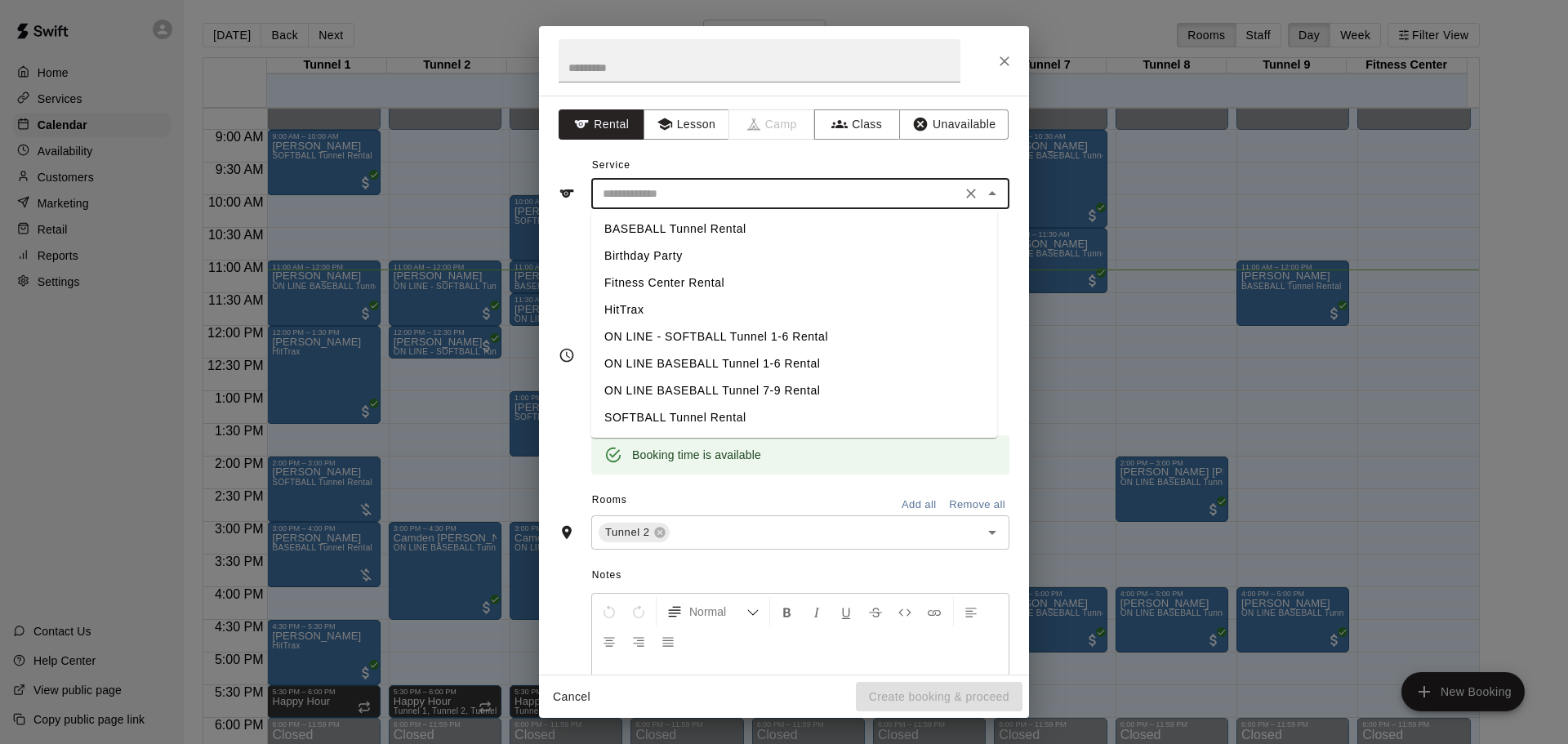
click at [647, 408] on li "SOFTBALL Tunnel Rental" at bounding box center [794, 418] width 406 height 27
type input "**********"
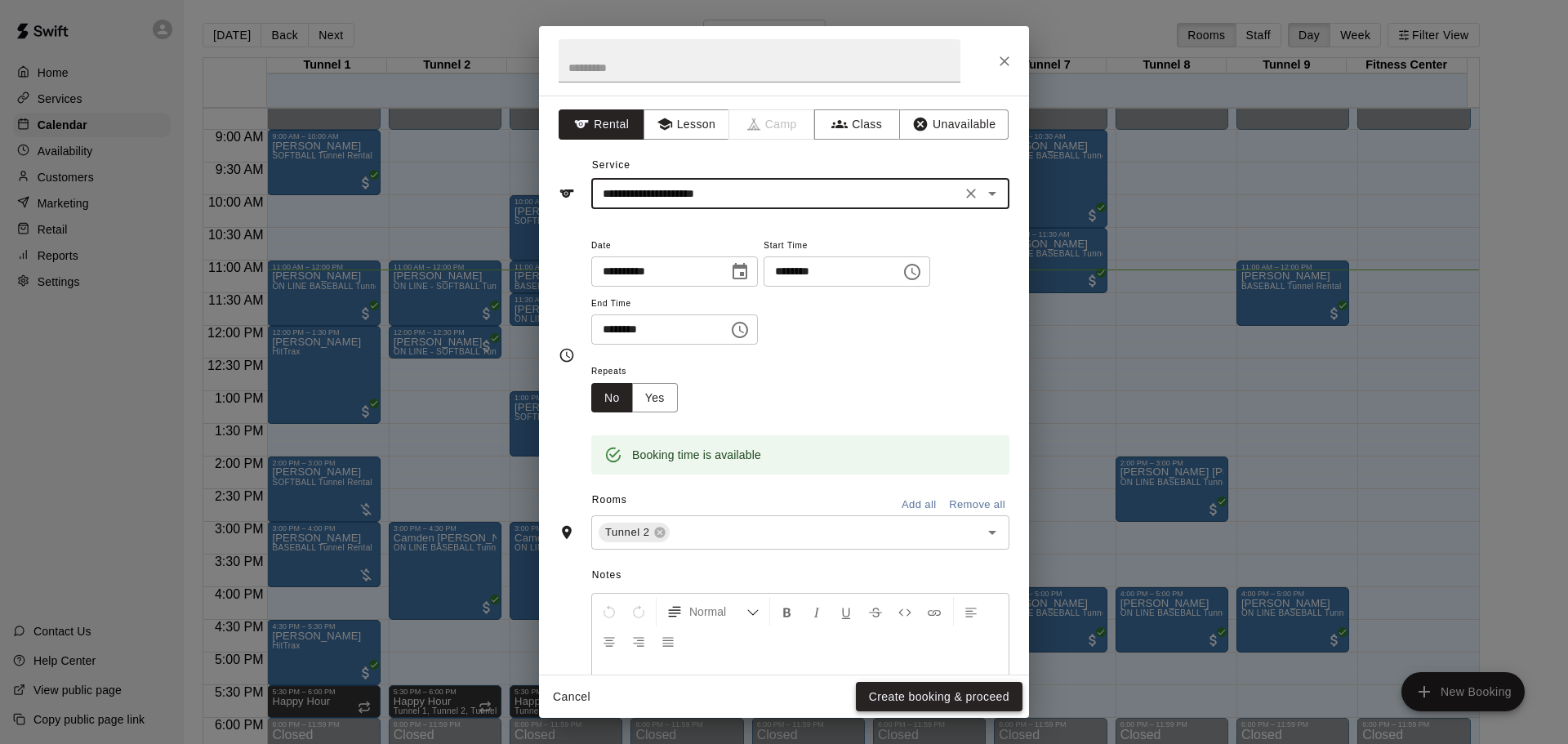
click at [944, 703] on button "Create booking & proceed" at bounding box center [939, 697] width 166 height 30
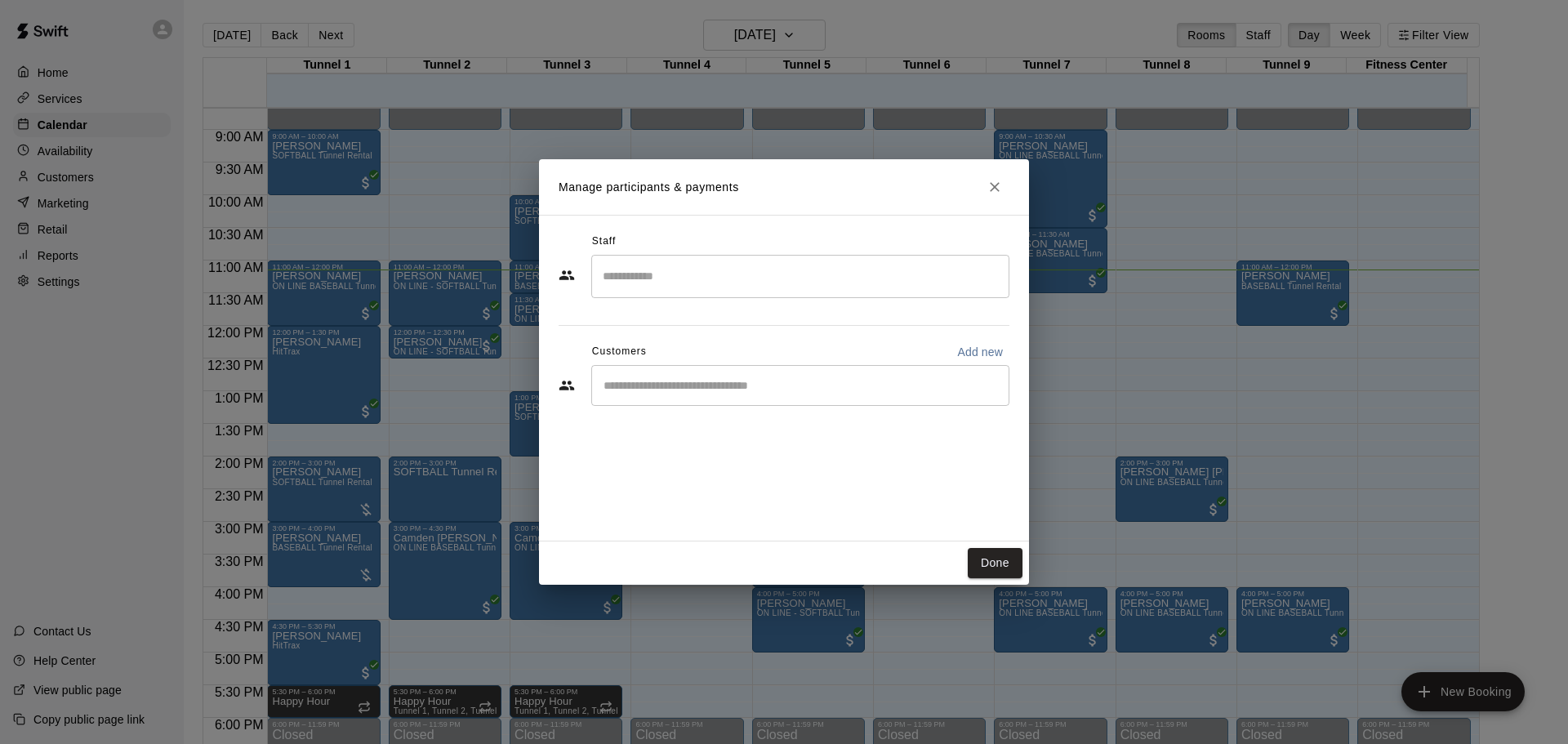
click at [715, 363] on div "Customers Add new" at bounding box center [784, 353] width 451 height 27
click at [697, 376] on div "​" at bounding box center [800, 385] width 418 height 41
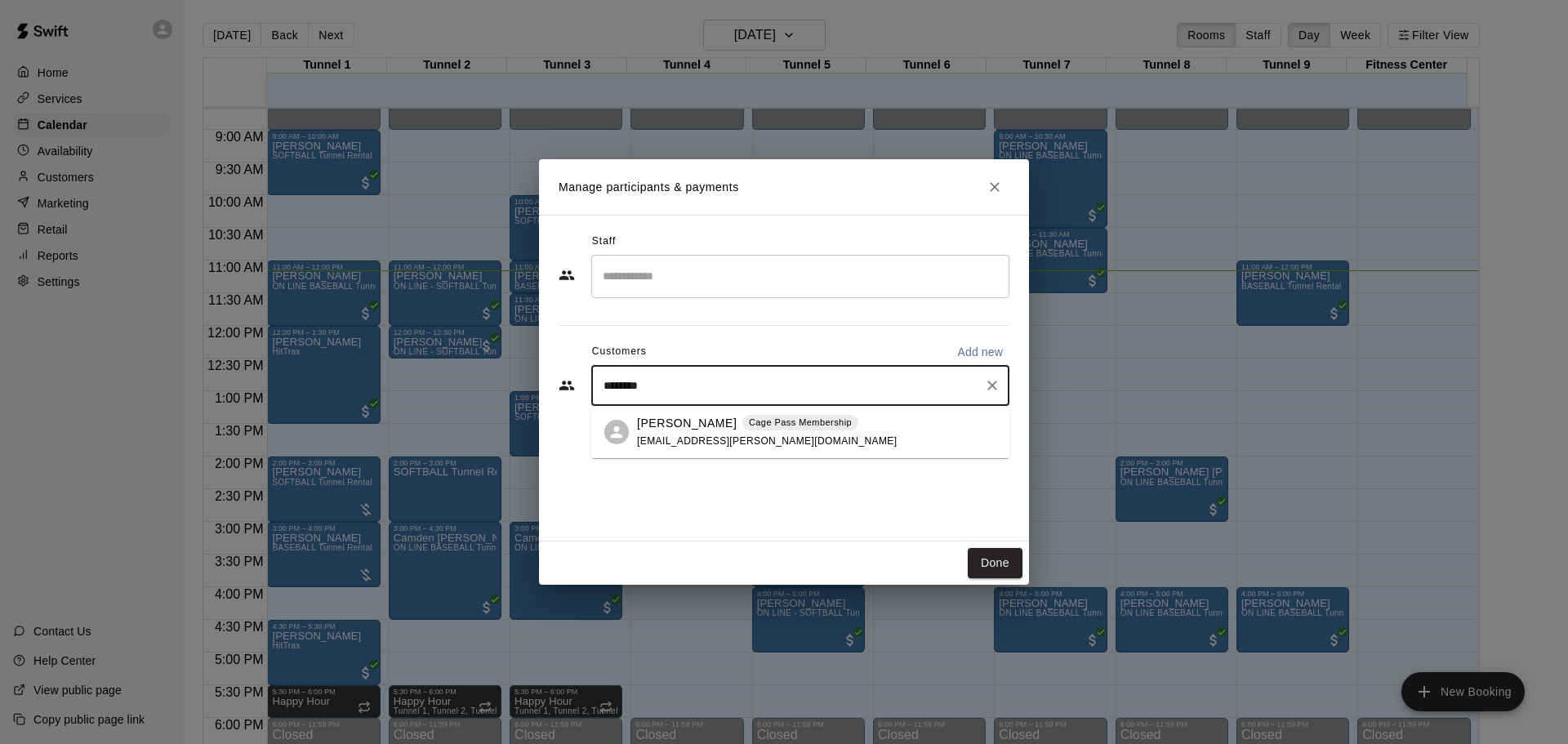
type input "*********"
click at [748, 447] on div "[PERSON_NAME] Pass Membership [EMAIL_ADDRESS][PERSON_NAME][DOMAIN_NAME]" at bounding box center [766, 433] width 259 height 35
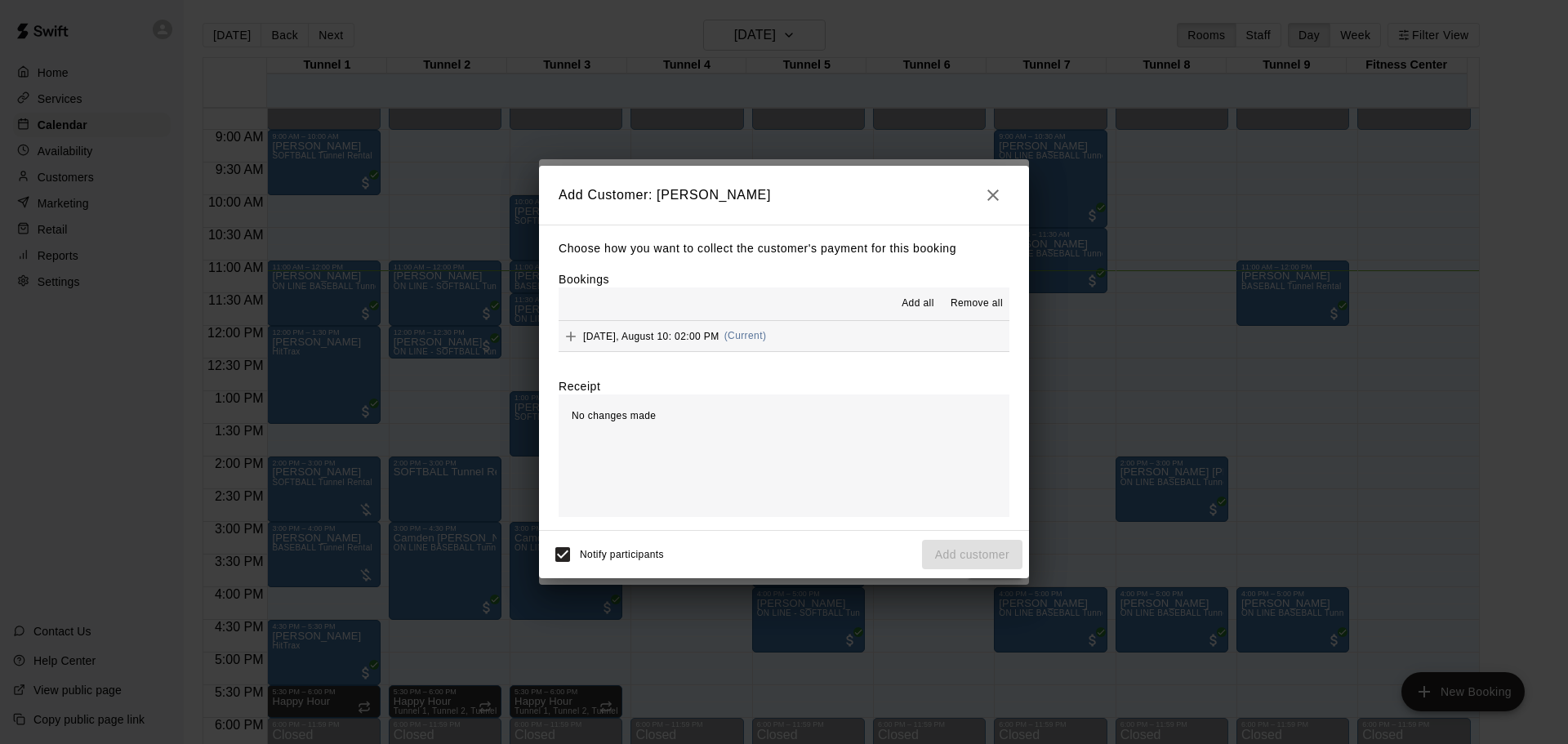
click at [807, 335] on button "[DATE], August 10: 02:00 PM (Current)" at bounding box center [784, 336] width 451 height 30
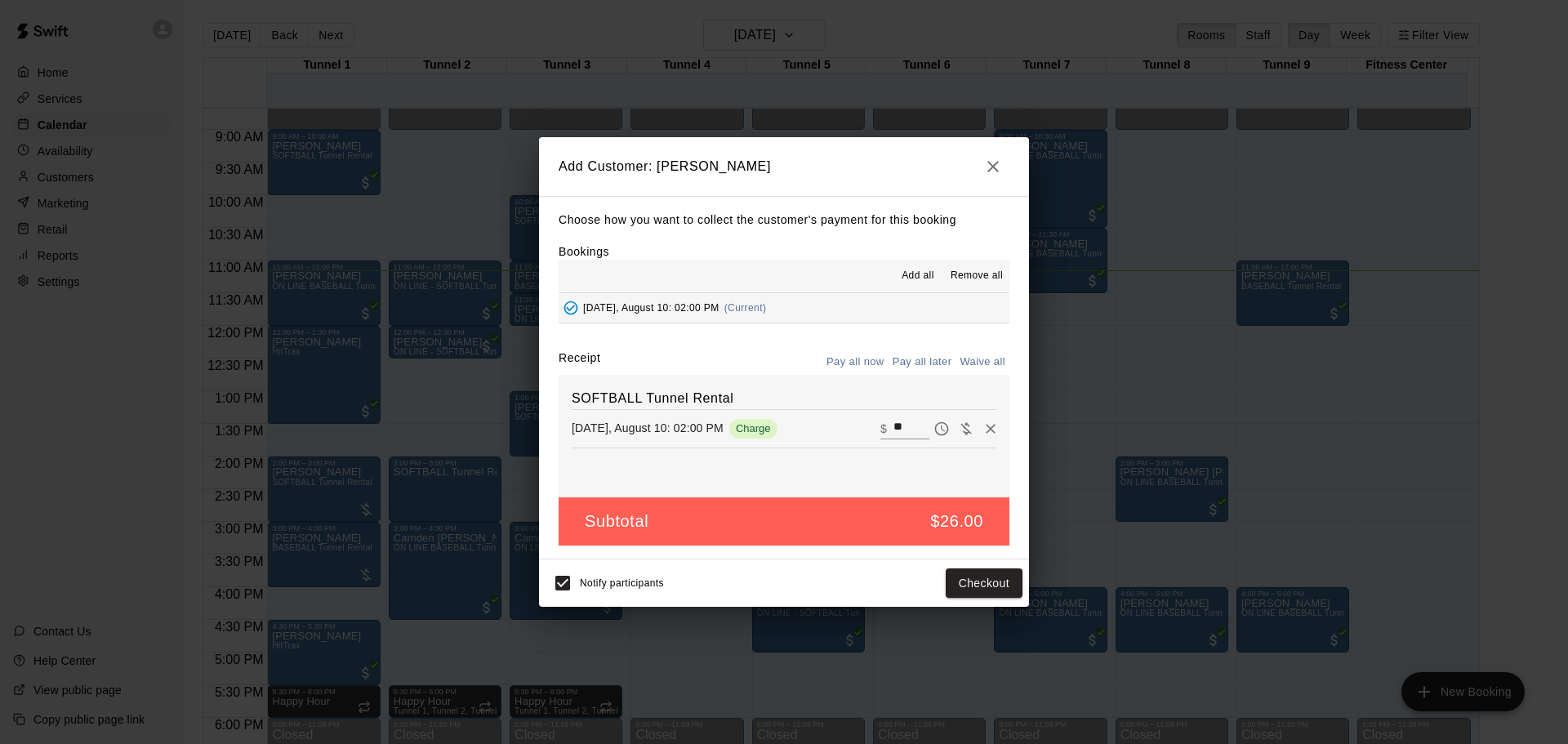
click at [913, 355] on button "Pay all later" at bounding box center [923, 362] width 68 height 26
click at [1009, 573] on button "Add customer" at bounding box center [971, 584] width 100 height 30
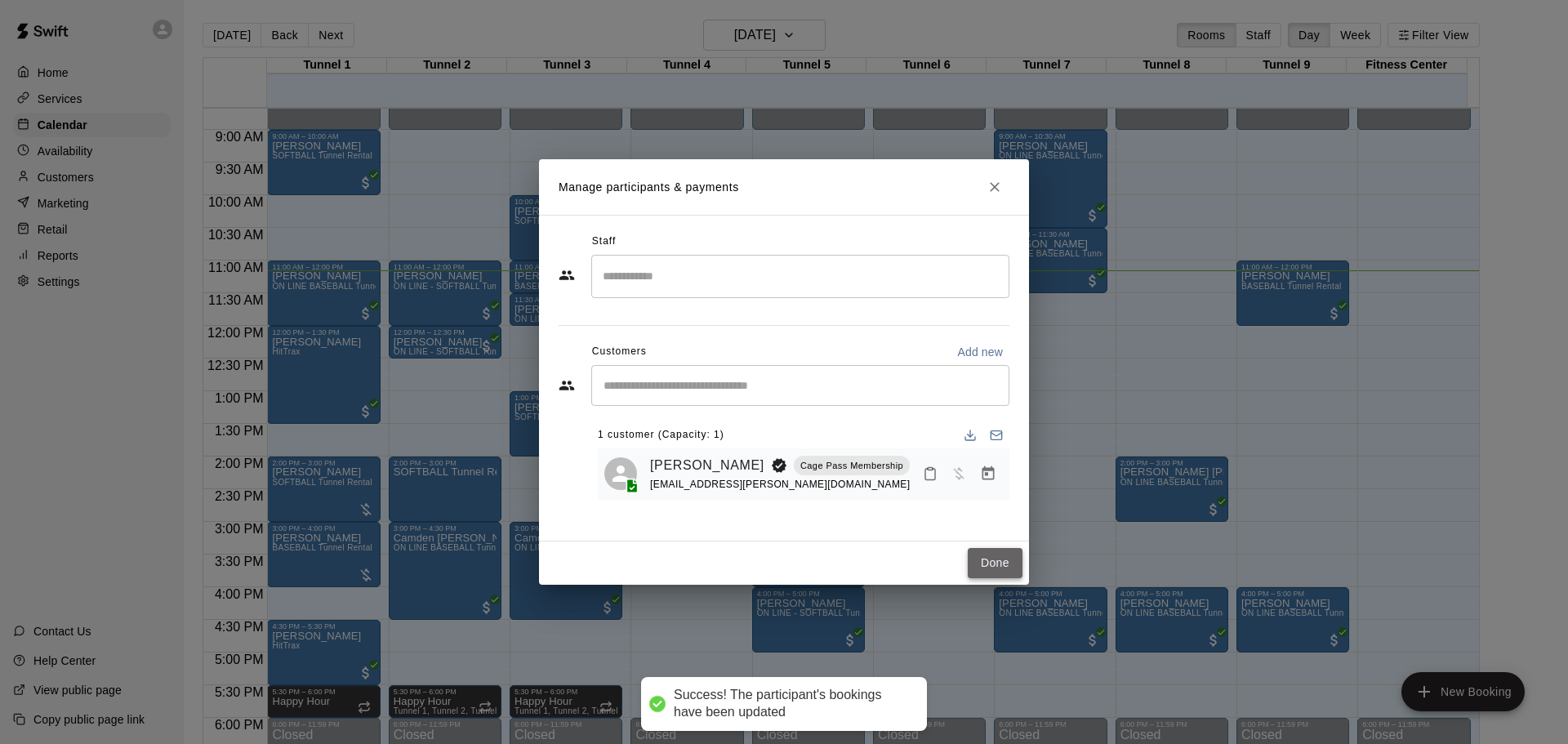
click at [991, 564] on button "Done" at bounding box center [995, 563] width 55 height 30
